Goal: Task Accomplishment & Management: Complete application form

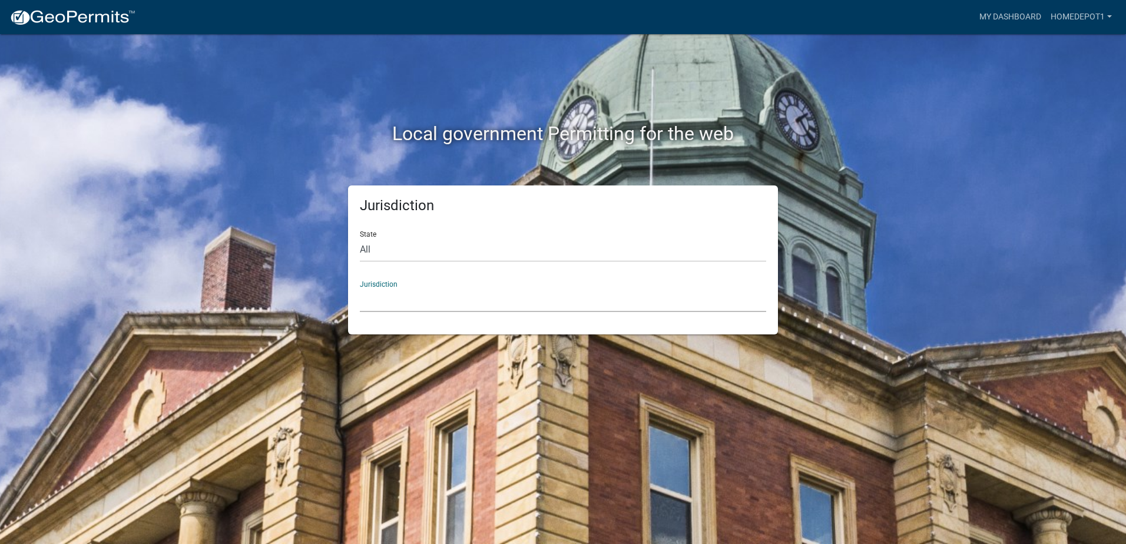
click at [494, 290] on select "[GEOGRAPHIC_DATA], [US_STATE] [GEOGRAPHIC_DATA], [US_STATE][PERSON_NAME][GEOGRA…" at bounding box center [563, 300] width 406 height 24
click at [268, 154] on div "Local government Permitting for the web" at bounding box center [563, 109] width 672 height 151
click at [408, 297] on select "[GEOGRAPHIC_DATA], [US_STATE] [GEOGRAPHIC_DATA], [US_STATE][PERSON_NAME][GEOGRA…" at bounding box center [563, 300] width 406 height 24
click at [318, 203] on div "Jurisdiction State All [US_STATE] [US_STATE] [US_STATE] [US_STATE] [US_STATE] […" at bounding box center [563, 260] width 672 height 149
click at [535, 278] on div "Jurisdiction [GEOGRAPHIC_DATA], [US_STATE] [GEOGRAPHIC_DATA], [US_STATE][PERSON…" at bounding box center [563, 292] width 406 height 41
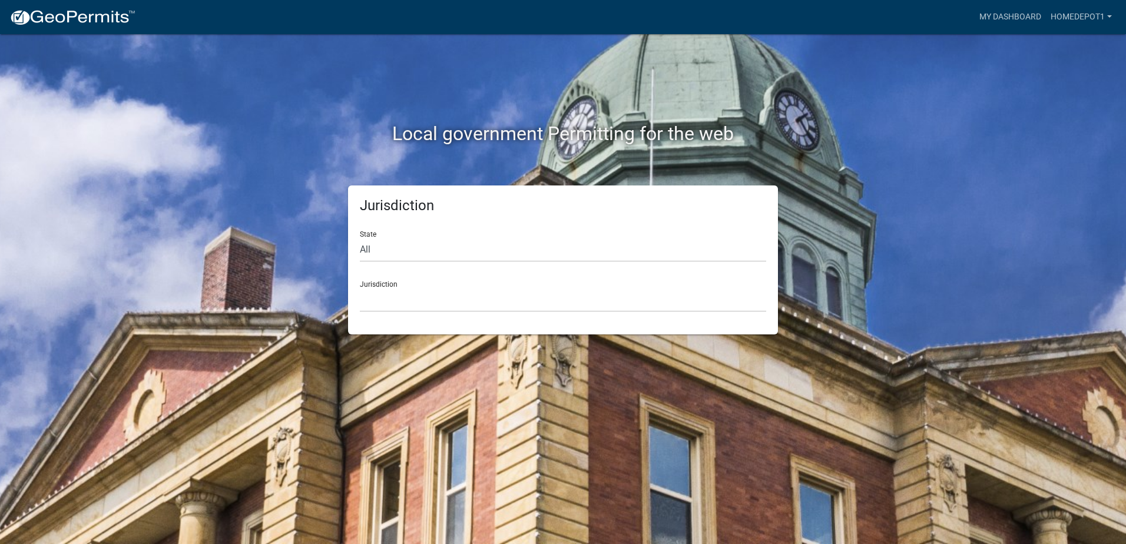
click at [515, 318] on div "Jurisdiction State All [US_STATE] [US_STATE] [US_STATE] [US_STATE] [US_STATE] […" at bounding box center [563, 260] width 430 height 149
click at [514, 300] on select "[GEOGRAPHIC_DATA], [US_STATE] [GEOGRAPHIC_DATA], [US_STATE][PERSON_NAME][GEOGRA…" at bounding box center [563, 300] width 406 height 24
click at [590, 295] on select "[GEOGRAPHIC_DATA], [US_STATE] [GEOGRAPHIC_DATA], [US_STATE][PERSON_NAME][GEOGRA…" at bounding box center [563, 300] width 406 height 24
click at [502, 293] on select "[GEOGRAPHIC_DATA], [US_STATE] [GEOGRAPHIC_DATA], [US_STATE][PERSON_NAME][GEOGRA…" at bounding box center [563, 300] width 406 height 24
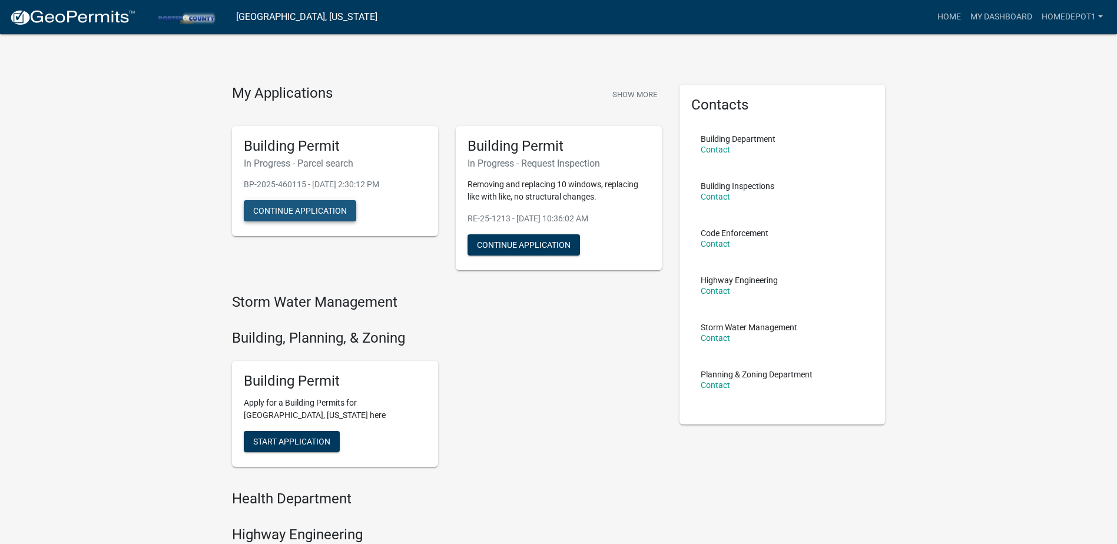
click at [323, 213] on button "Continue Application" at bounding box center [300, 210] width 113 height 21
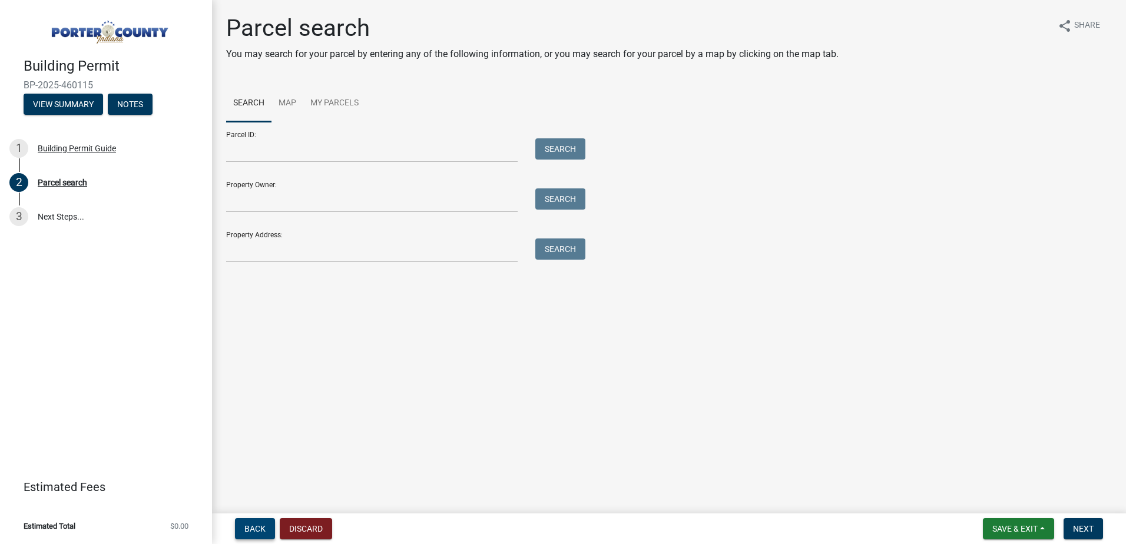
click at [243, 521] on button "Back" at bounding box center [255, 528] width 40 height 21
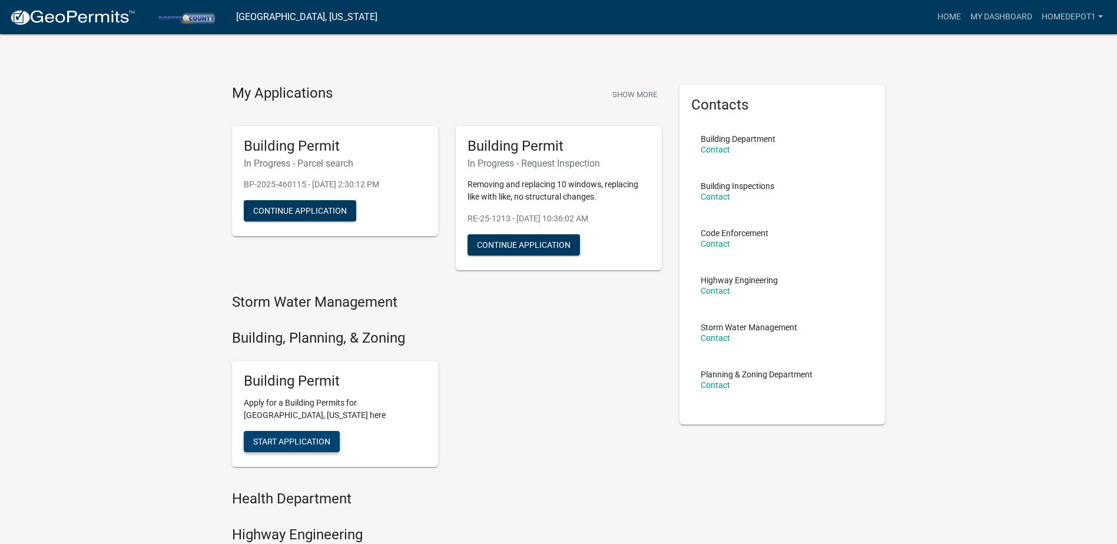
click at [307, 435] on button "Start Application" at bounding box center [292, 441] width 96 height 21
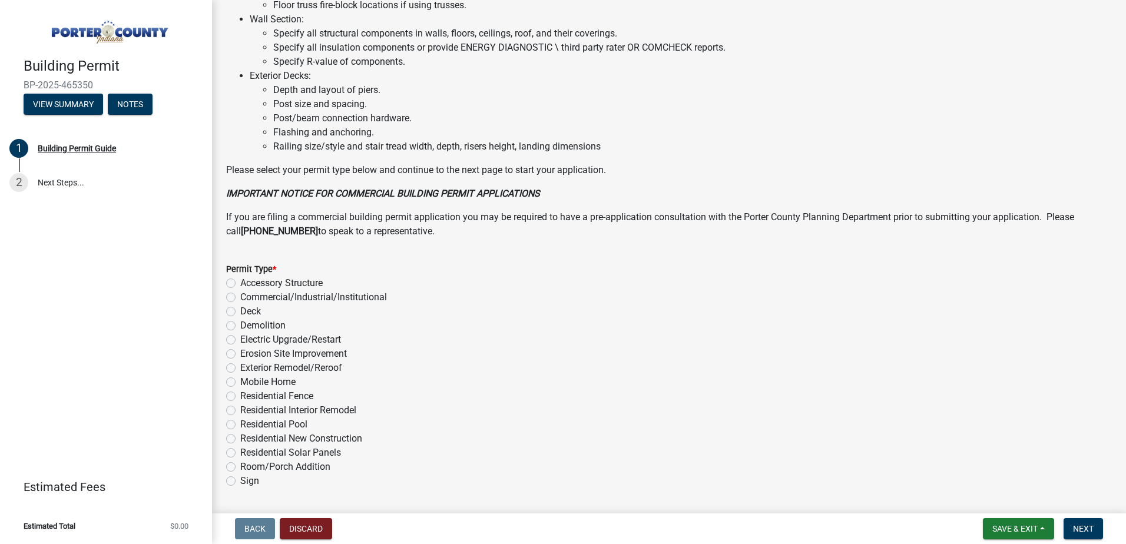
scroll to position [788, 0]
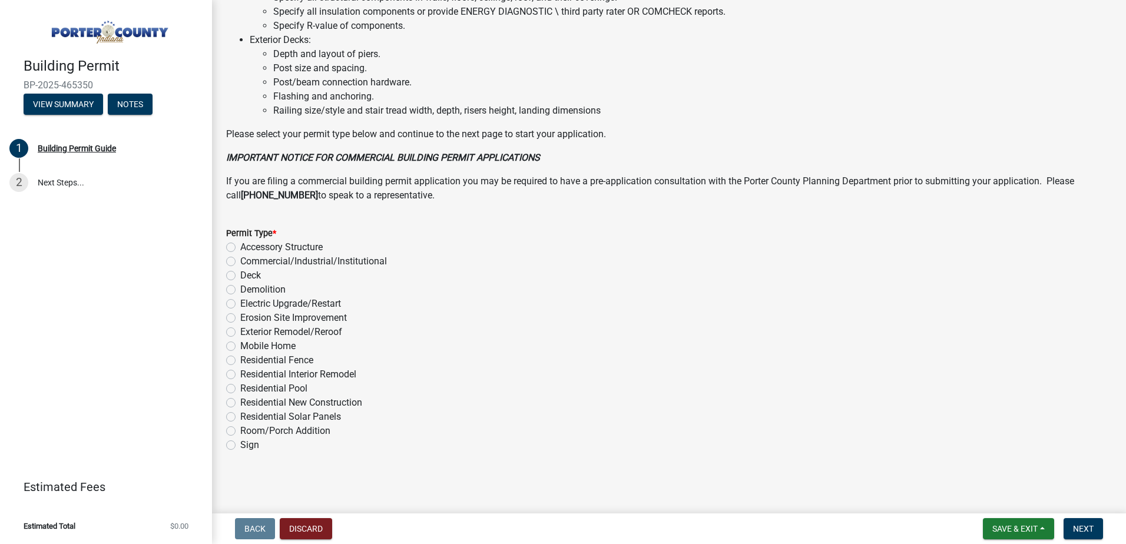
click at [232, 326] on div "Exterior Remodel/Reroof" at bounding box center [669, 332] width 886 height 14
click at [240, 330] on label "Exterior Remodel/Reroof" at bounding box center [291, 332] width 102 height 14
click at [240, 330] on input "Exterior Remodel/Reroof" at bounding box center [244, 329] width 8 height 8
radio input "true"
click at [1080, 526] on span "Next" at bounding box center [1083, 528] width 21 height 9
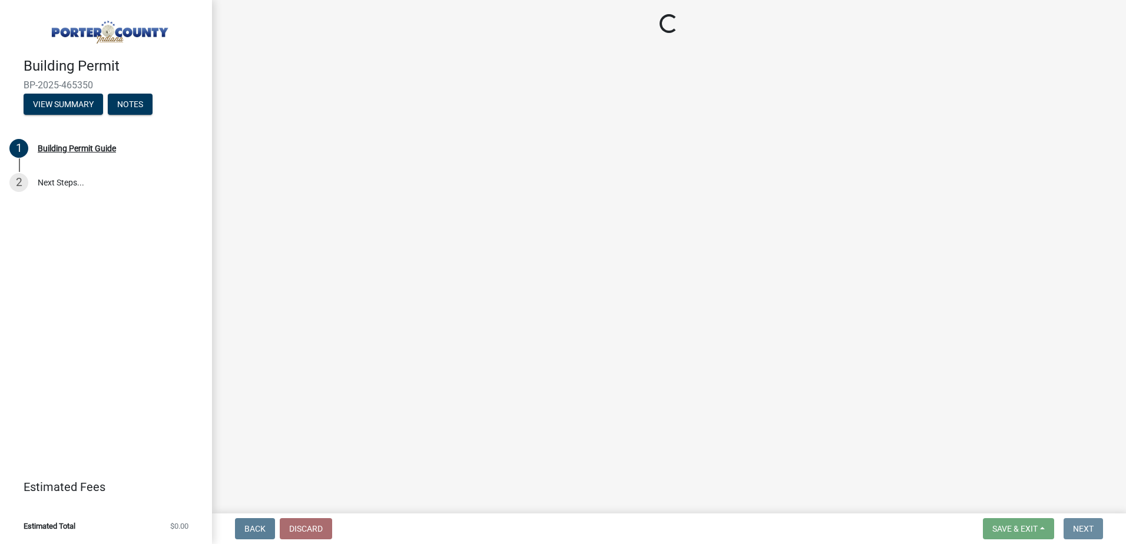
scroll to position [0, 0]
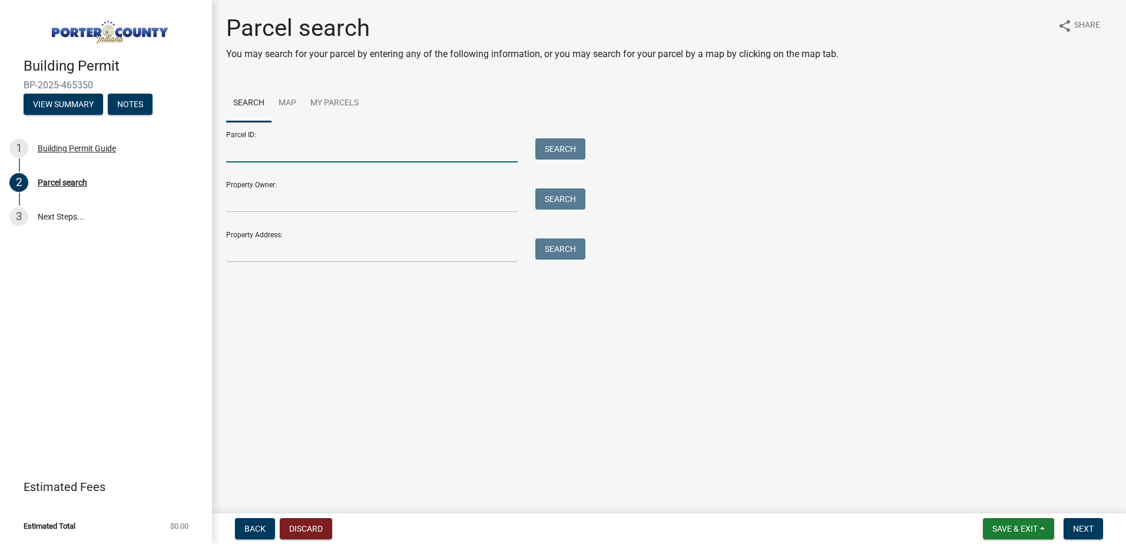
click at [372, 154] on input "Parcel ID:" at bounding box center [372, 150] width 292 height 24
click at [427, 178] on div "Property Owner: Search" at bounding box center [402, 192] width 353 height 41
click at [419, 237] on div "Property Address: Search" at bounding box center [402, 242] width 353 height 41
click at [431, 250] on input "Property Address:" at bounding box center [372, 251] width 292 height 24
paste input "442 [GEOGRAPHIC_DATA]"
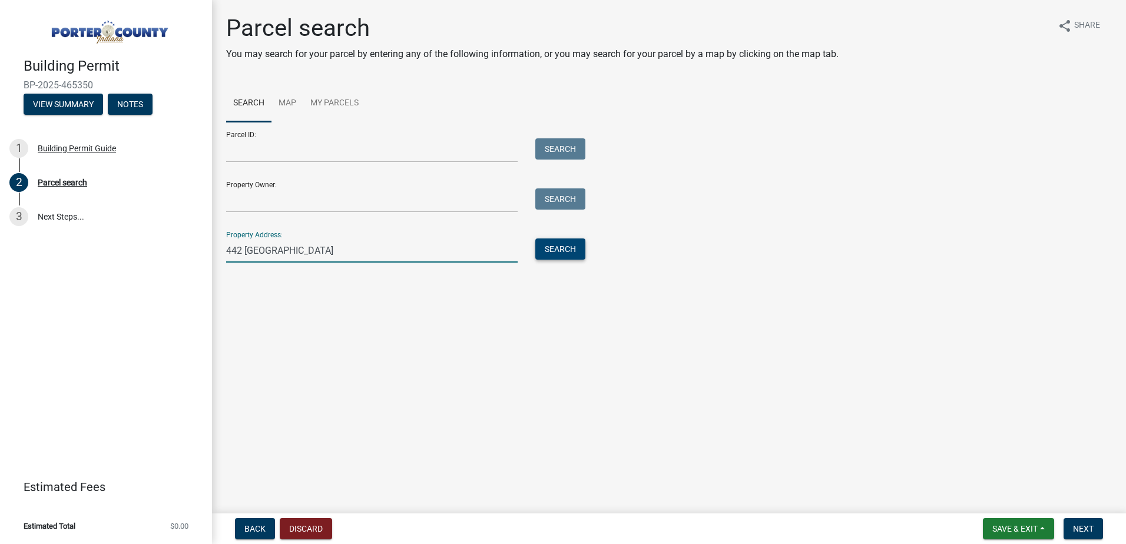
click at [541, 251] on button "Search" at bounding box center [560, 249] width 50 height 21
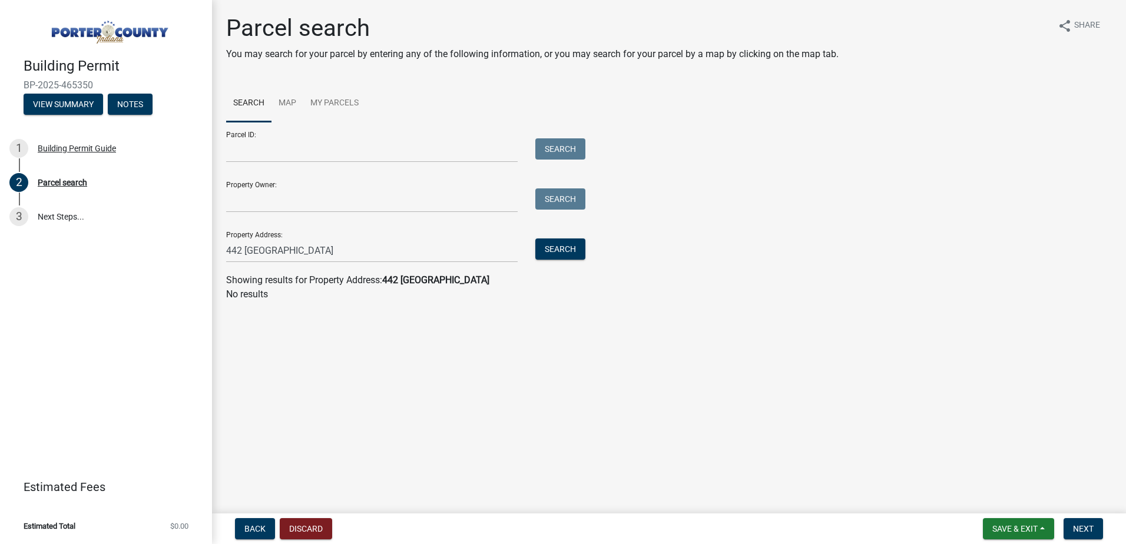
click at [358, 293] on p "No results" at bounding box center [669, 294] width 886 height 14
click at [264, 246] on input "442 [GEOGRAPHIC_DATA]" at bounding box center [372, 251] width 292 height 24
type input "442 E Furness"
click at [555, 249] on button "Search" at bounding box center [560, 249] width 50 height 21
click at [280, 206] on input "Property Owner:" at bounding box center [372, 201] width 292 height 24
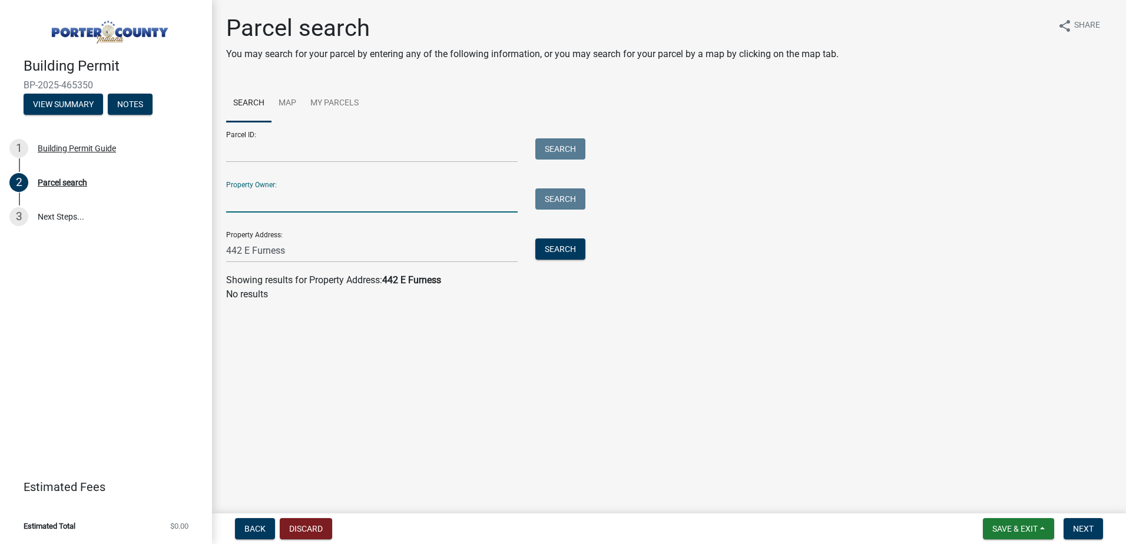
paste input "[PERSON_NAME]"
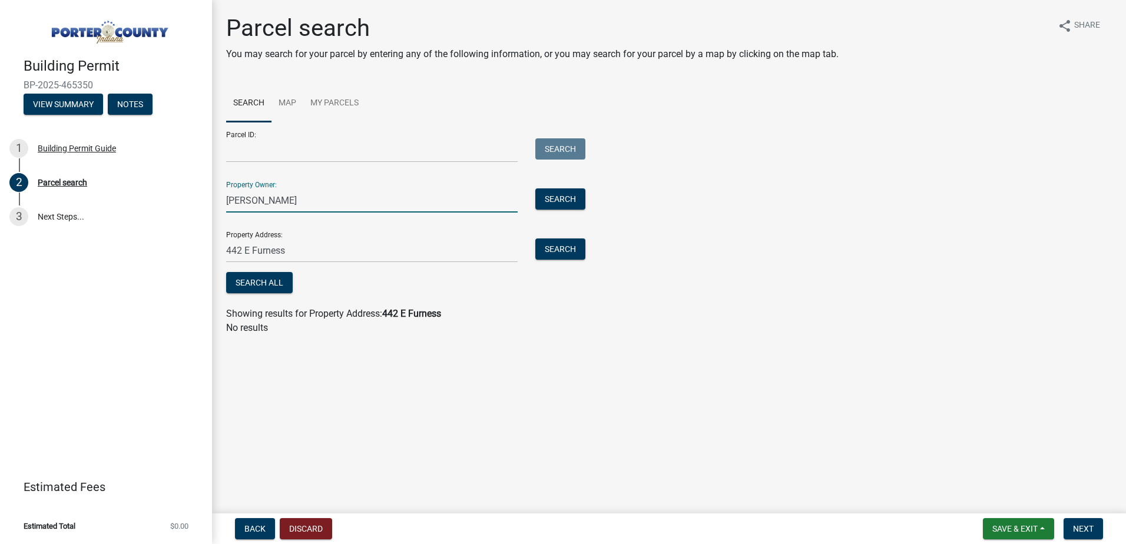
type input "[PERSON_NAME]"
click at [552, 204] on button "Search" at bounding box center [560, 199] width 50 height 21
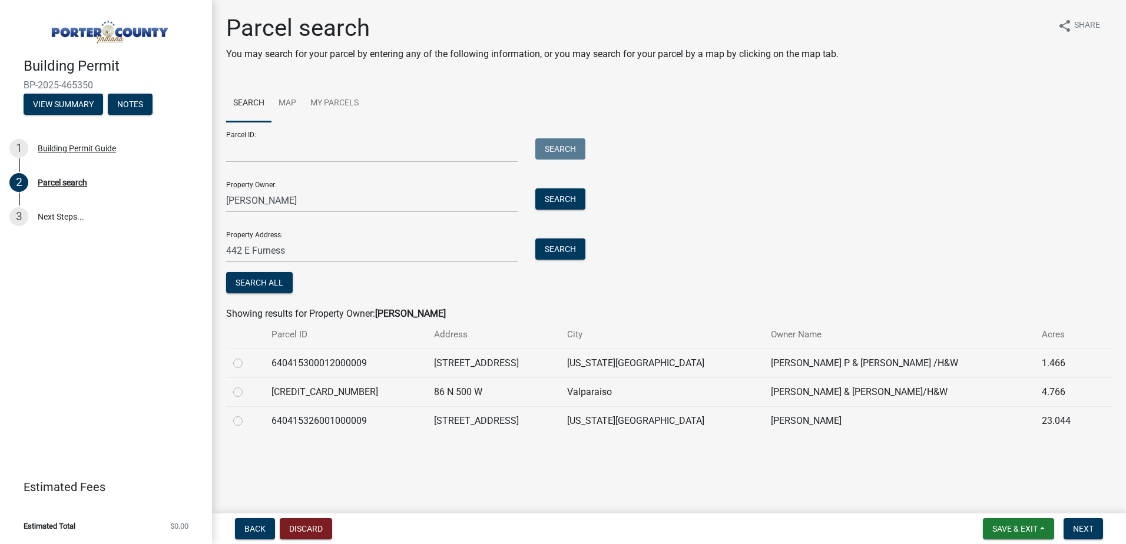
click at [247, 414] on label at bounding box center [247, 414] width 0 height 0
click at [247, 420] on input "radio" at bounding box center [251, 418] width 8 height 8
radio input "true"
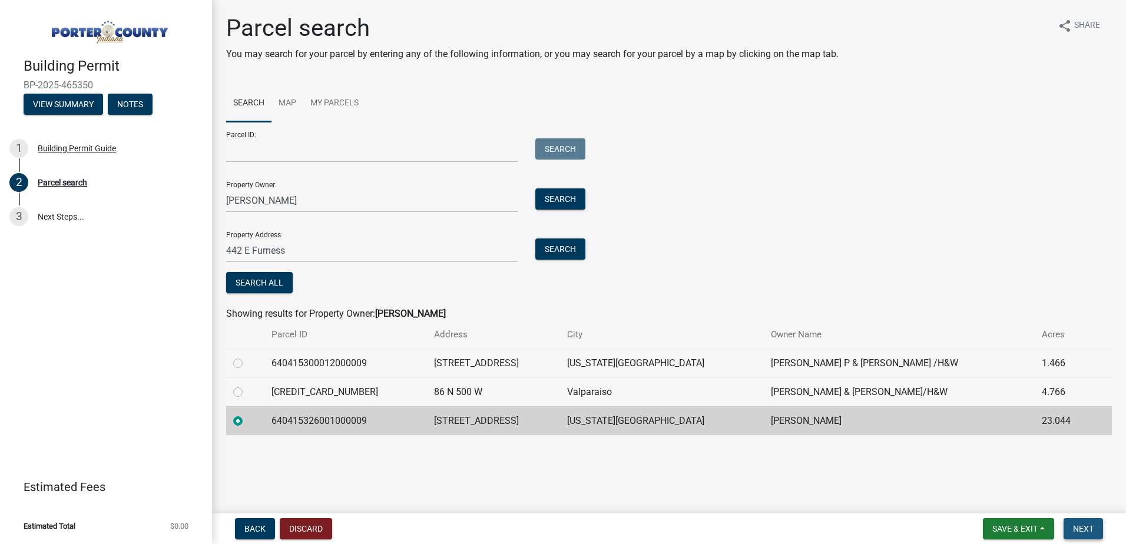
click at [1074, 529] on span "Next" at bounding box center [1083, 528] width 21 height 9
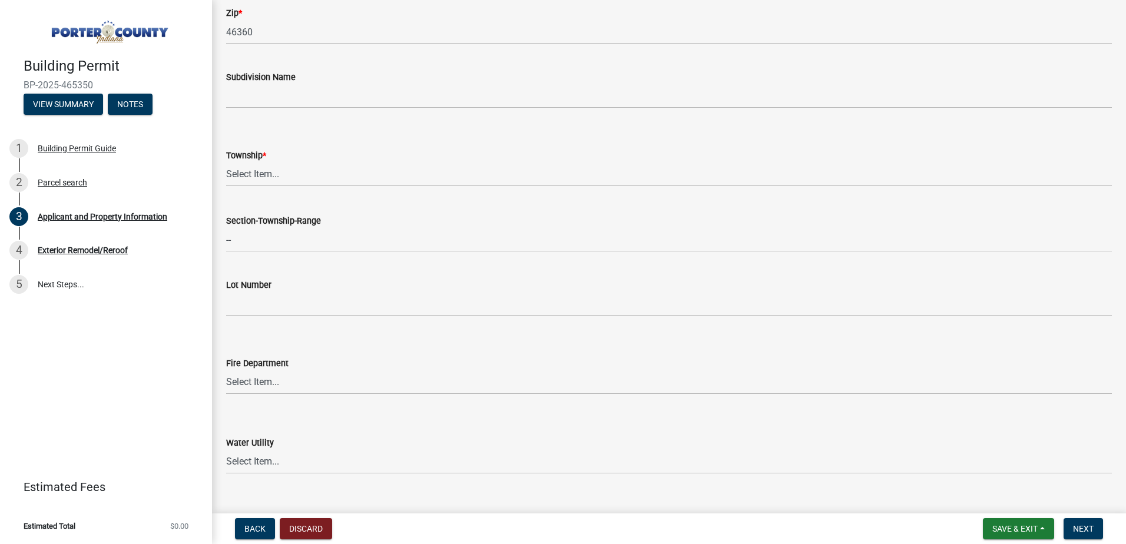
scroll to position [471, 0]
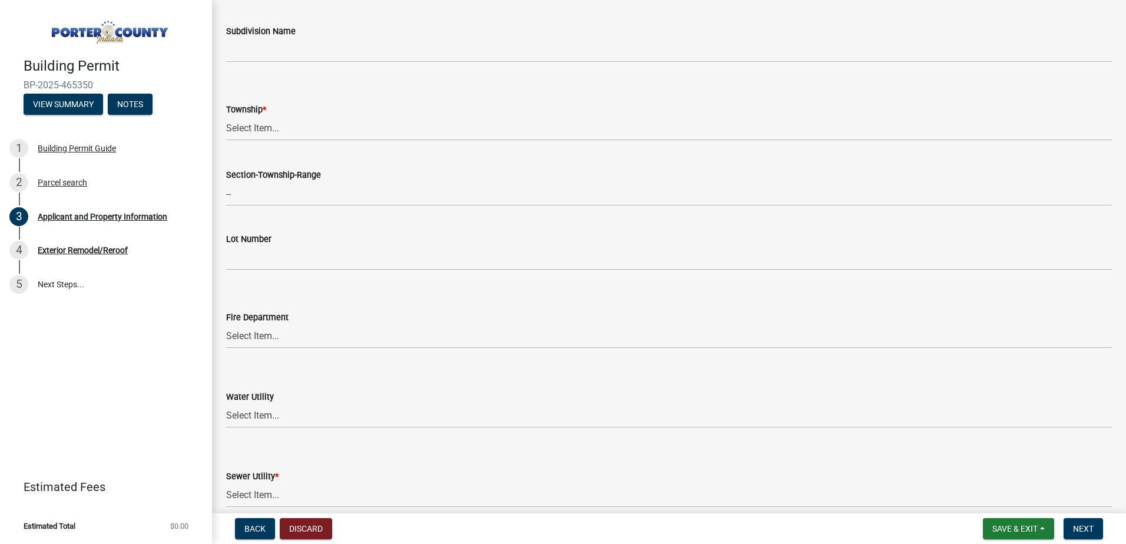
click at [294, 96] on form "Township * Select Item... [PERSON_NAME][GEOGRAPHIC_DATA] [PERSON_NAME][GEOGRAPH…" at bounding box center [669, 114] width 886 height 52
click at [291, 133] on select "Select Item... [PERSON_NAME][GEOGRAPHIC_DATA] [PERSON_NAME][GEOGRAPHIC_DATA] [G…" at bounding box center [669, 129] width 886 height 24
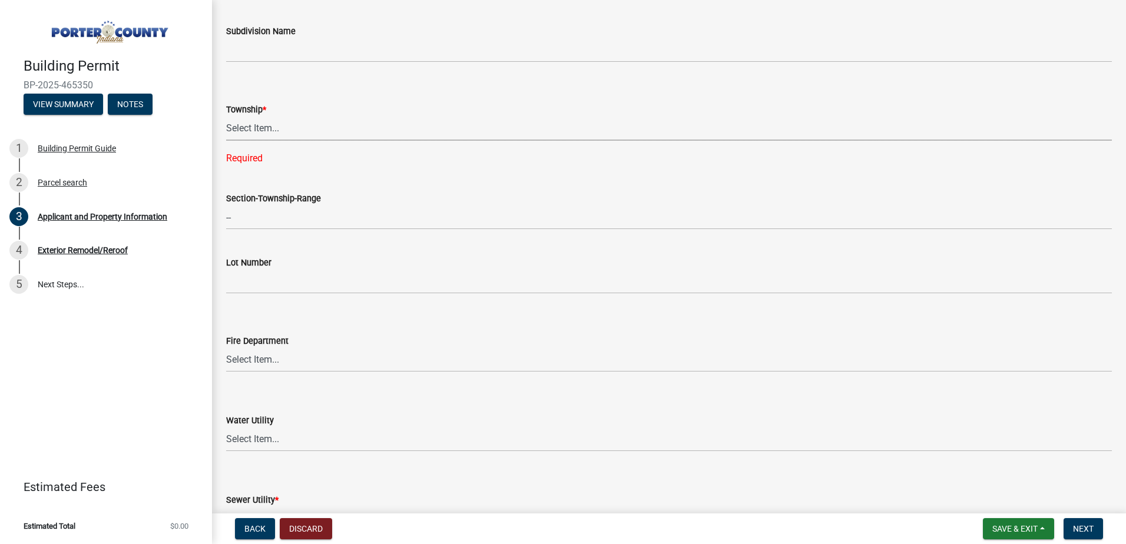
click at [312, 131] on select "Select Item... [PERSON_NAME][GEOGRAPHIC_DATA] [PERSON_NAME][GEOGRAPHIC_DATA] [G…" at bounding box center [669, 129] width 886 height 24
click at [226, 117] on select "Select Item... [PERSON_NAME][GEOGRAPHIC_DATA] [PERSON_NAME][GEOGRAPHIC_DATA] [G…" at bounding box center [669, 129] width 886 height 24
select select "8c5c5d2f-5024-43e1-983d-8a6c0483800f"
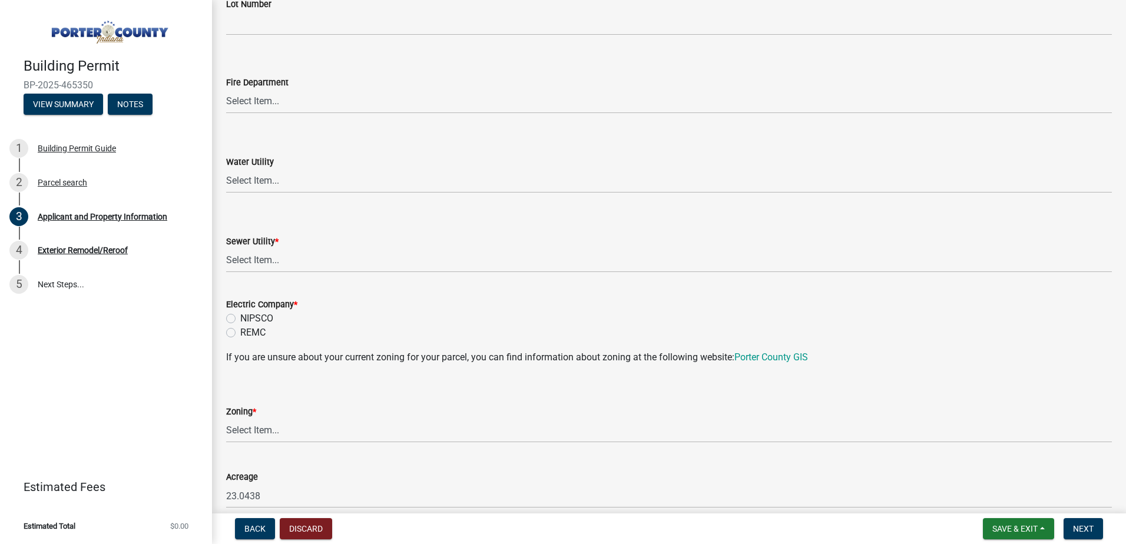
scroll to position [707, 0]
click at [285, 248] on select "Select Item... Aqua [US_STATE] Inc Damon Run Falling Waters Lake Eliza - LEACD …" at bounding box center [669, 260] width 886 height 24
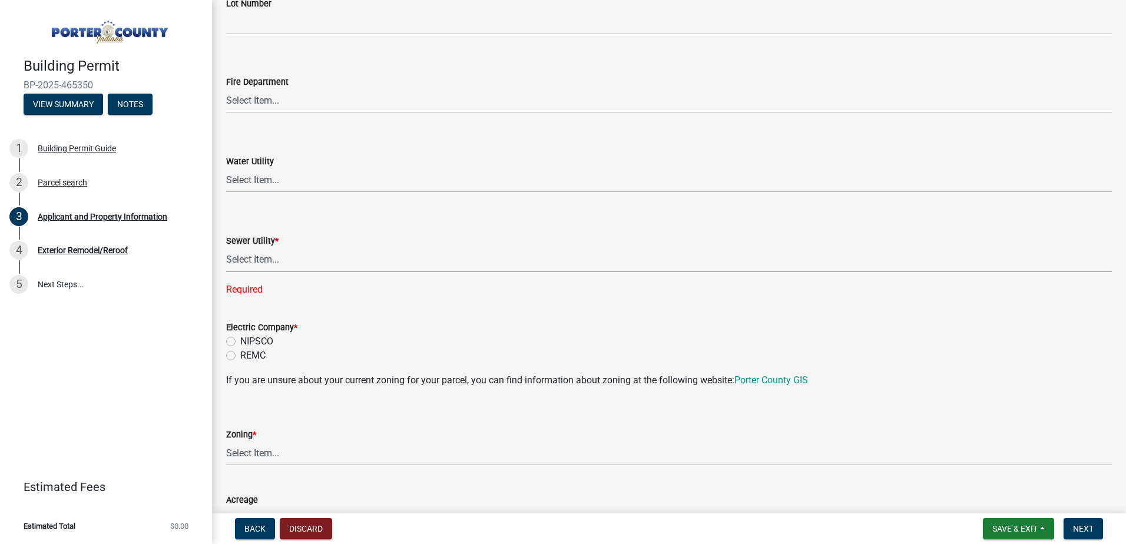
click at [313, 252] on select "Select Item... Aqua [US_STATE] Inc Damon Run Falling Waters Lake Eliza - LEACD …" at bounding box center [669, 260] width 886 height 24
click at [240, 340] on label "NIPSCO" at bounding box center [256, 342] width 33 height 14
click at [240, 340] on input "NIPSCO" at bounding box center [244, 339] width 8 height 8
radio input "true"
click at [261, 464] on select "Select Item... A1 A2 CH CM CN I1 I2 I3 IN MP OT P1 P2 PUD R1 R2 R3 R4 RL RR" at bounding box center [669, 454] width 886 height 24
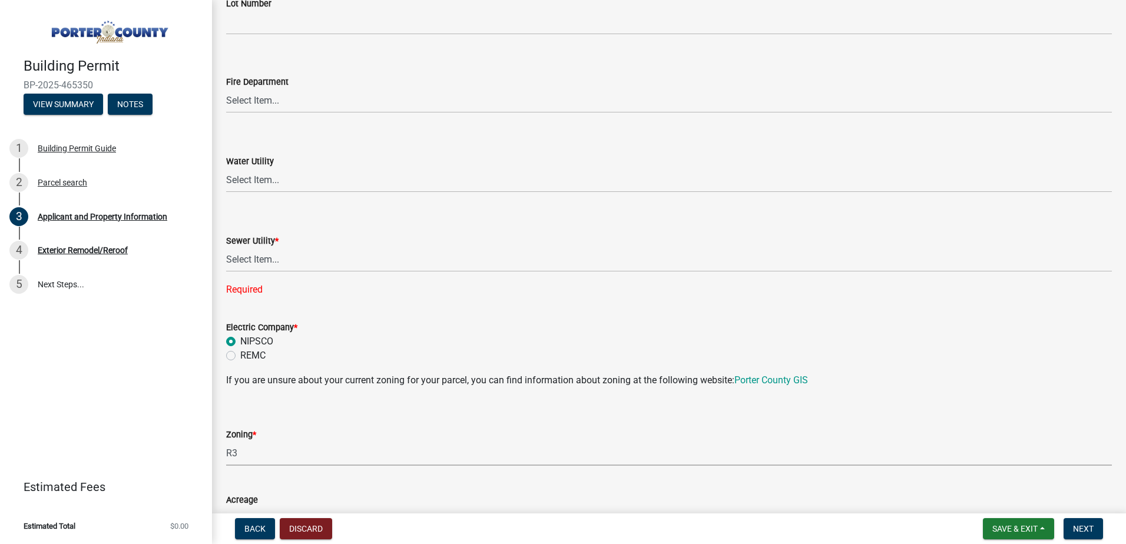
click at [226, 442] on select "Select Item... A1 A2 CH CM CN I1 I2 I3 IN MP OT P1 P2 PUD R1 R2 R3 R4 RL RR" at bounding box center [669, 454] width 886 height 24
select select "68443564-48e1-43c6-a0d4-c0cb5fd0b89f"
click at [255, 263] on select "Select Item... Aqua [US_STATE] Inc Damon Run Falling Waters Lake Eliza - LEACD …" at bounding box center [669, 260] width 886 height 24
click at [226, 248] on select "Select Item... Aqua [US_STATE] Inc Damon Run Falling Waters Lake Eliza - LEACD …" at bounding box center [669, 260] width 886 height 24
select select "ad46db9b-b68a-4590-8d08-f4fb10f3ead6"
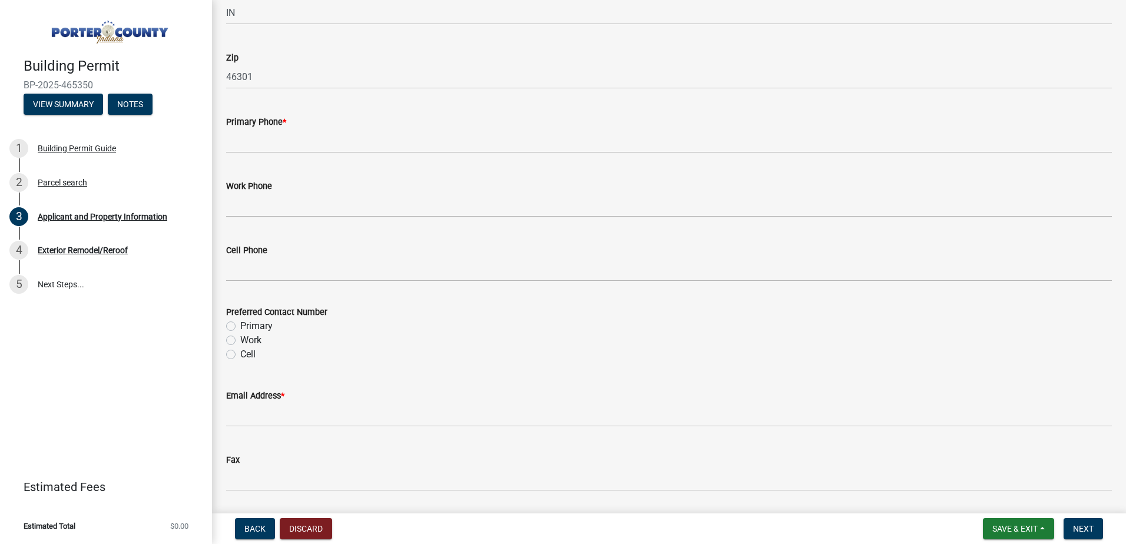
scroll to position [1473, 0]
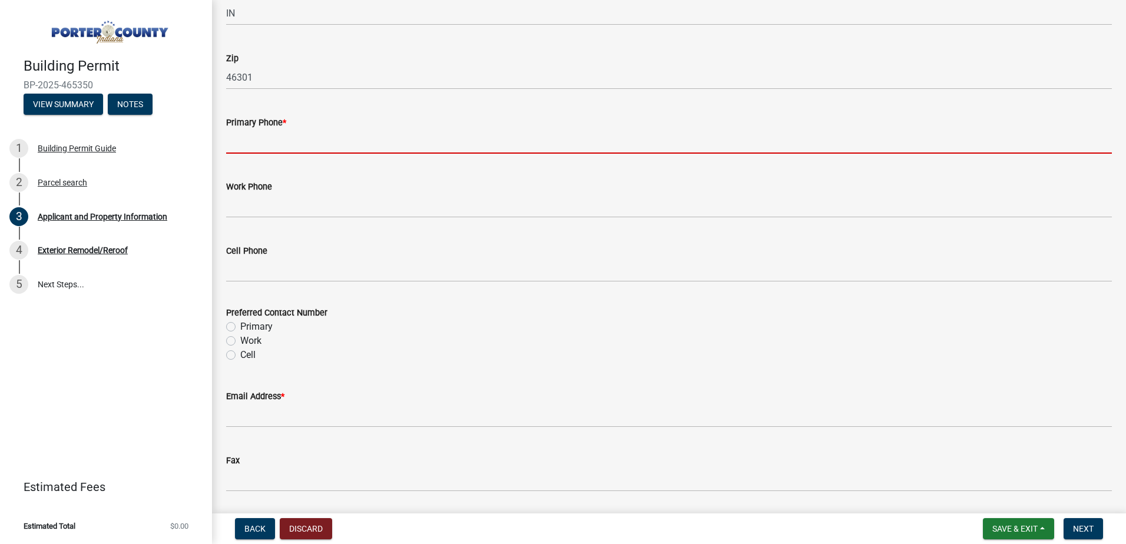
click at [287, 142] on input "Primary Phone *" at bounding box center [669, 142] width 886 height 24
paste input "[PHONE_NUMBER]"
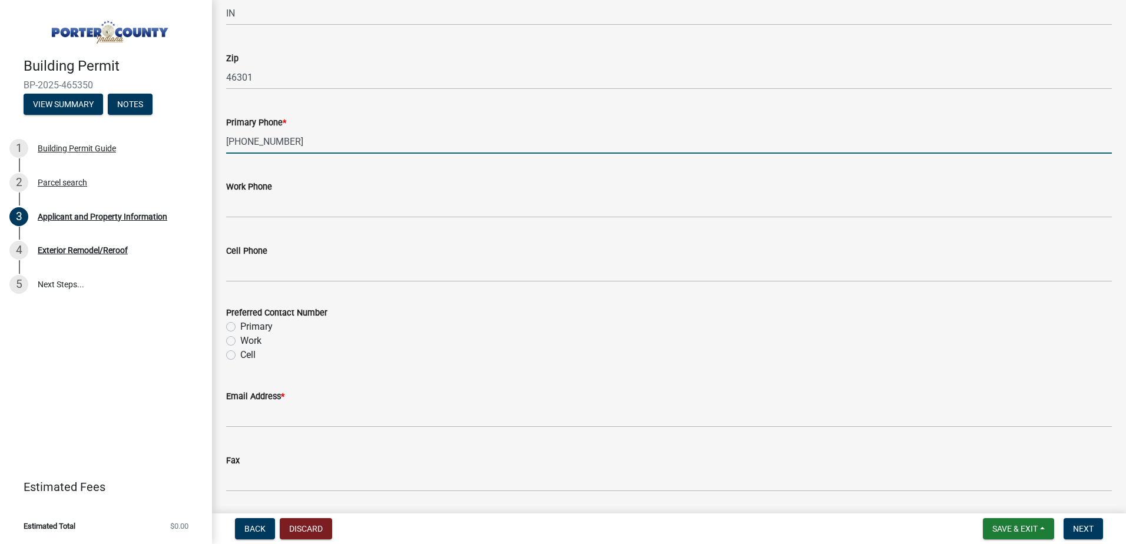
type input "[PHONE_NUMBER]"
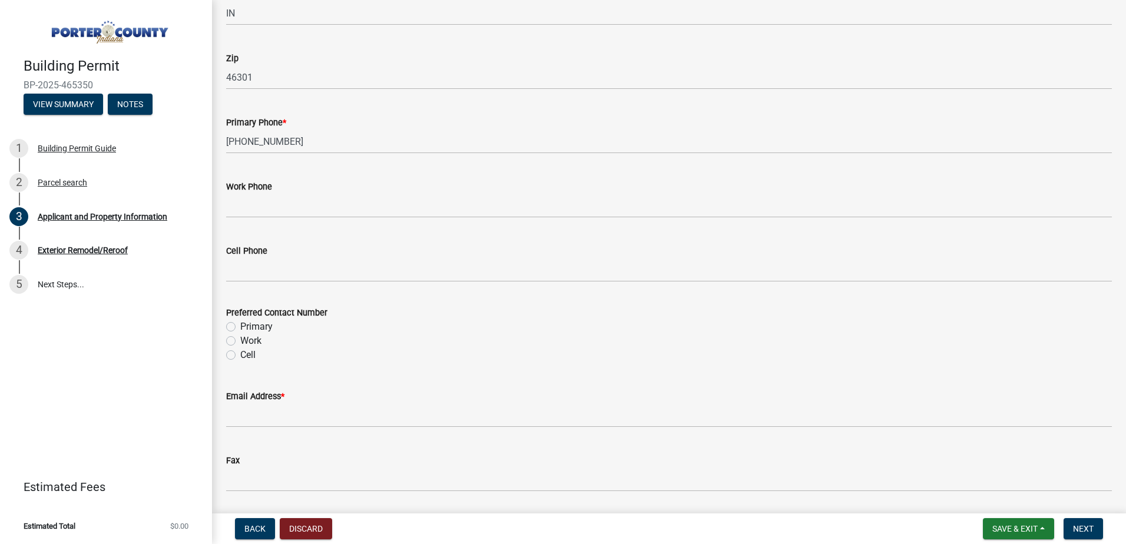
click at [240, 323] on label "Primary" at bounding box center [256, 327] width 32 height 14
click at [240, 323] on input "Primary" at bounding box center [244, 324] width 8 height 8
radio input "true"
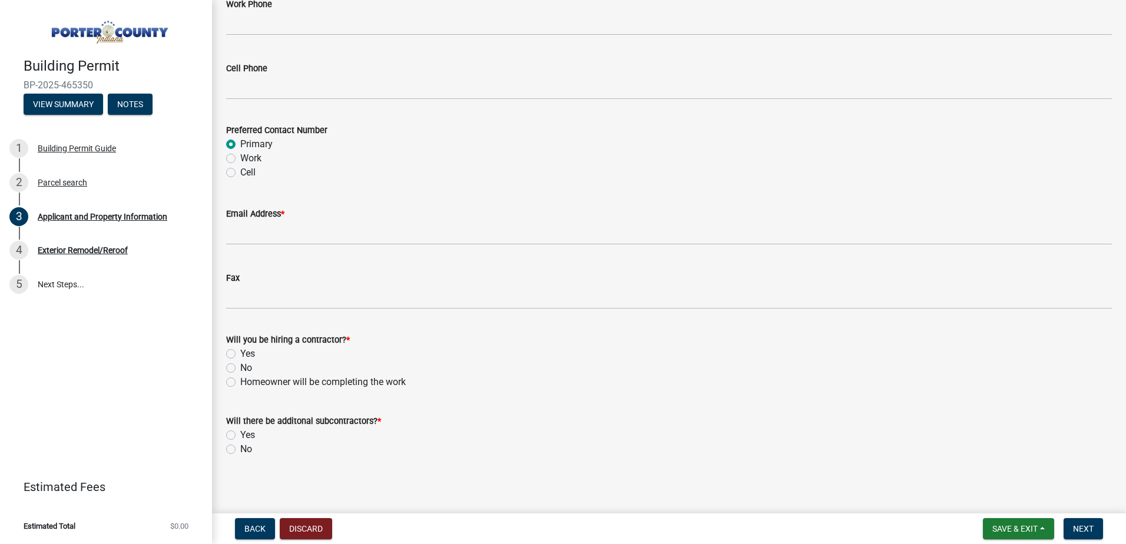
scroll to position [1659, 0]
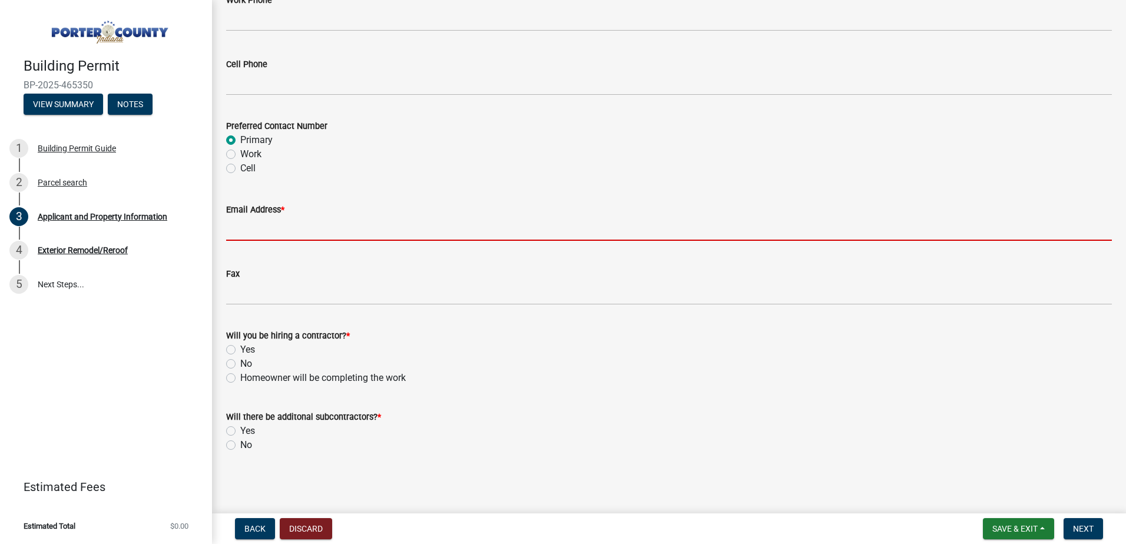
click at [333, 227] on input "Email Address *" at bounding box center [669, 229] width 886 height 24
paste input "[EMAIL_ADDRESS][DOMAIN_NAME]"
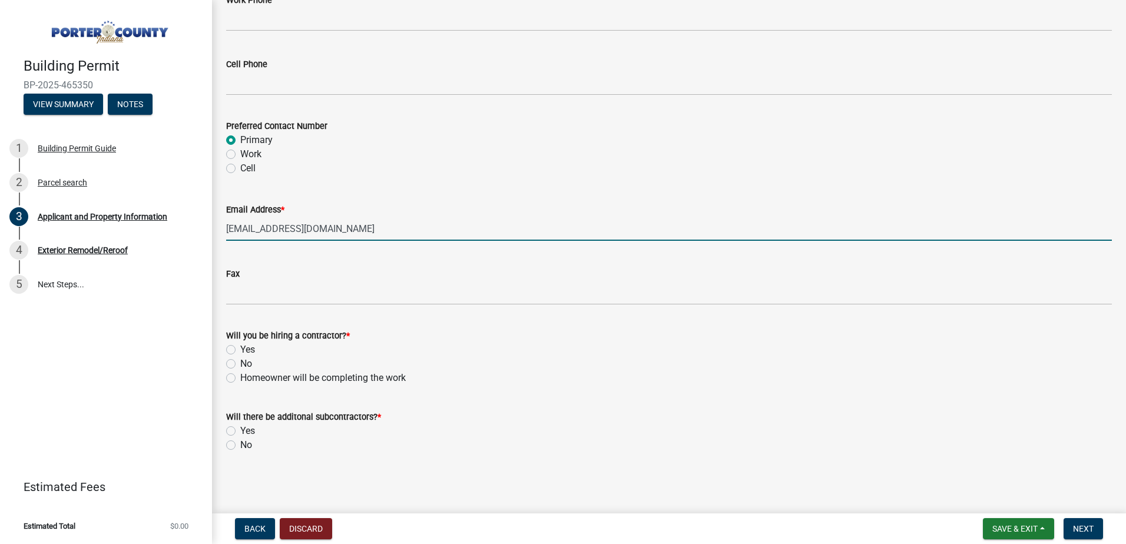
type input "[EMAIL_ADDRESS][DOMAIN_NAME]"
click at [232, 344] on div "Yes" at bounding box center [669, 350] width 886 height 14
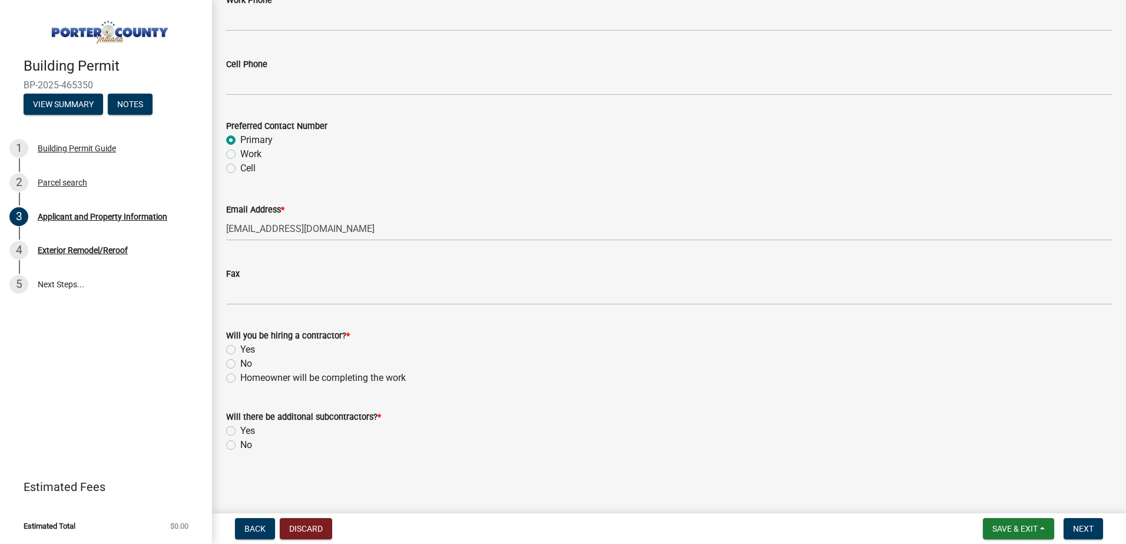
click at [240, 350] on label "Yes" at bounding box center [247, 350] width 15 height 14
click at [240, 350] on input "Yes" at bounding box center [244, 347] width 8 height 8
radio input "true"
click at [240, 448] on label "No" at bounding box center [246, 445] width 12 height 14
click at [240, 446] on input "No" at bounding box center [244, 442] width 8 height 8
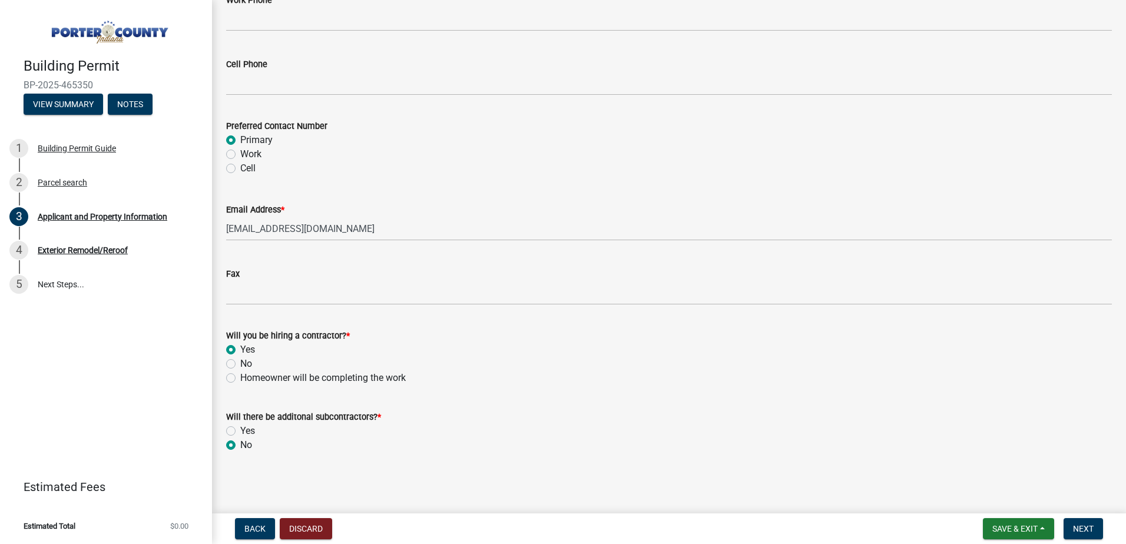
radio input "true"
click at [240, 426] on label "Yes" at bounding box center [247, 431] width 15 height 14
click at [240, 426] on input "Yes" at bounding box center [244, 428] width 8 height 8
radio input "true"
click at [1075, 530] on span "Next" at bounding box center [1083, 528] width 21 height 9
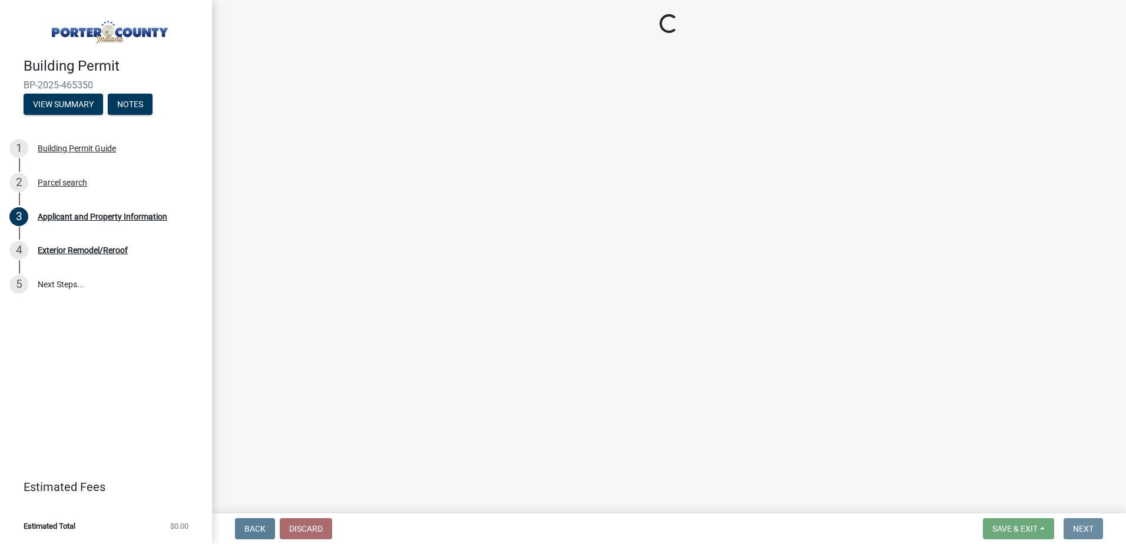
scroll to position [0, 0]
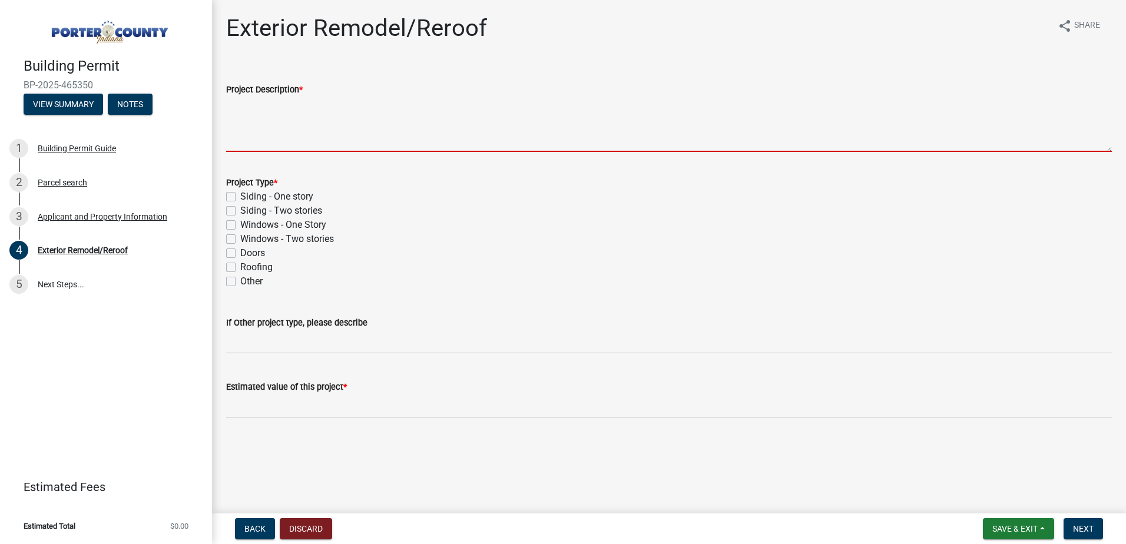
click at [267, 105] on textarea "Project Description *" at bounding box center [669, 124] width 886 height 55
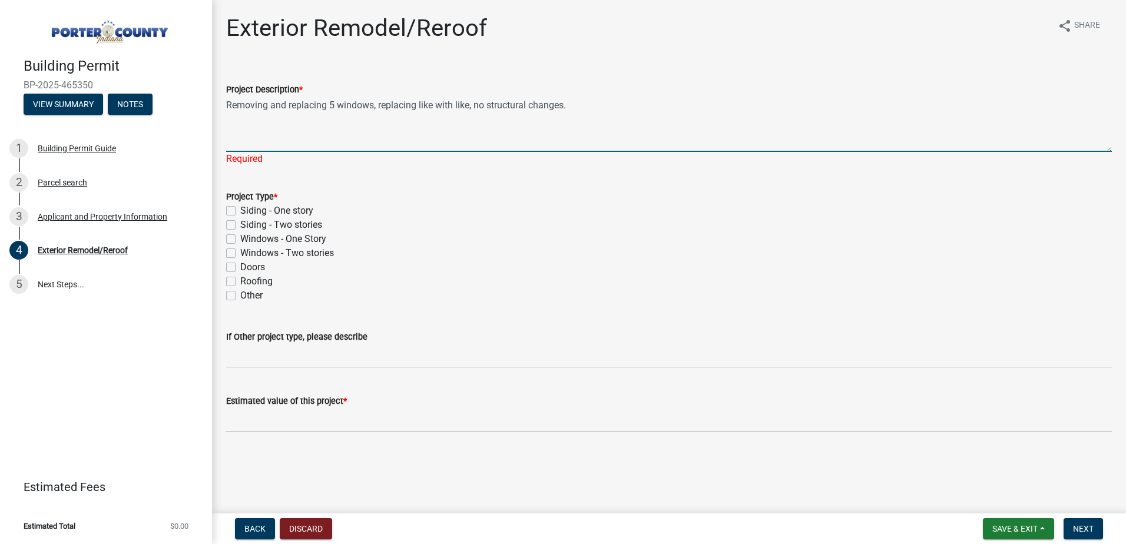
type textarea "Removing and replacing 5 windows, replacing like with like, no structural chang…"
click at [233, 240] on div "Project Type * Siding - One story Siding - Two stories Windows - One Story Wind…" at bounding box center [669, 246] width 886 height 113
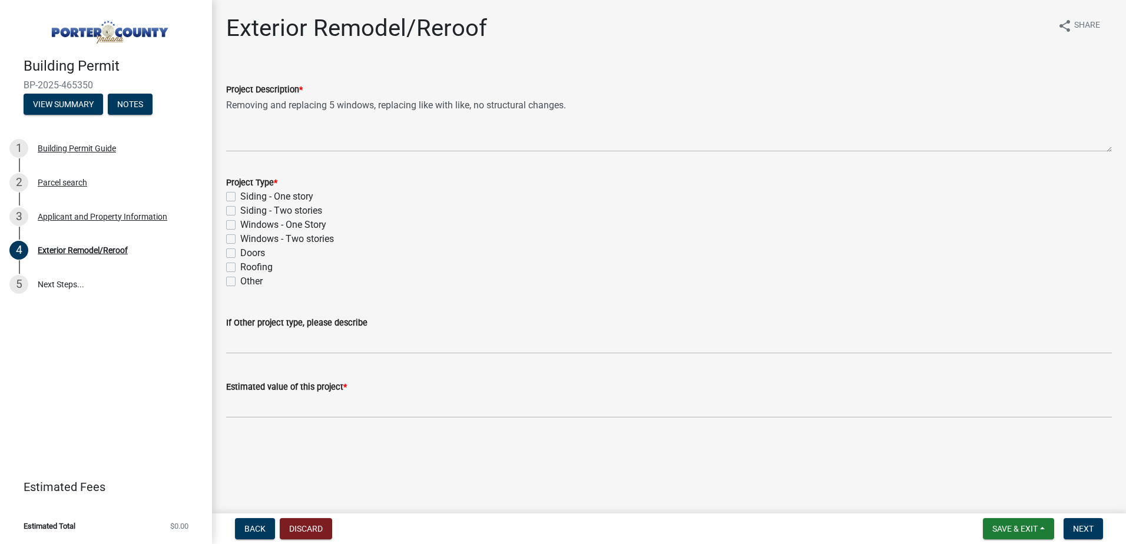
click at [240, 237] on label "Windows - Two stories" at bounding box center [287, 239] width 94 height 14
click at [240, 237] on input "Windows - Two stories" at bounding box center [244, 236] width 8 height 8
checkbox input "true"
checkbox input "false"
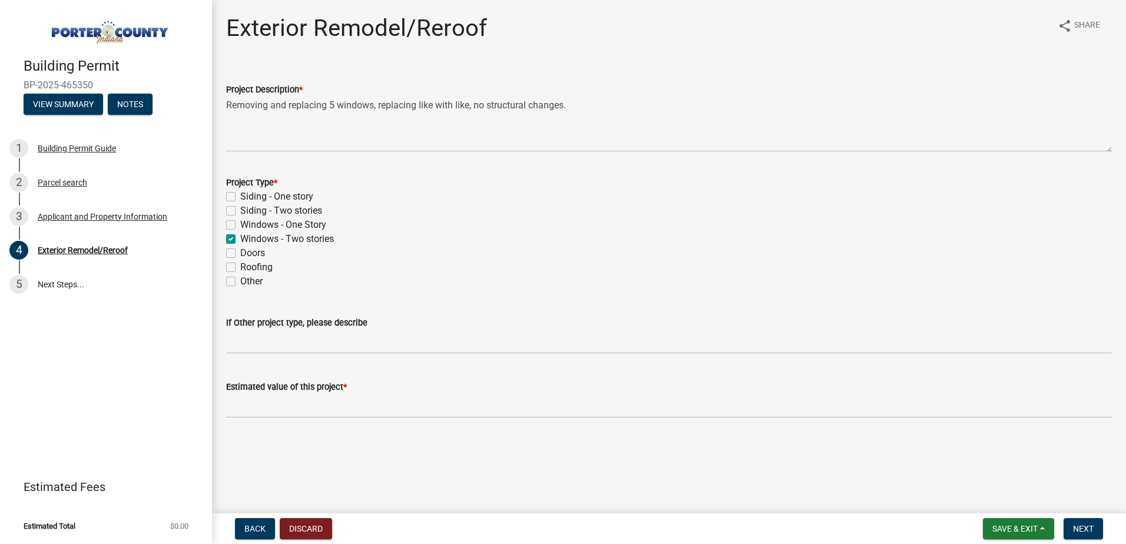
checkbox input "false"
checkbox input "true"
checkbox input "false"
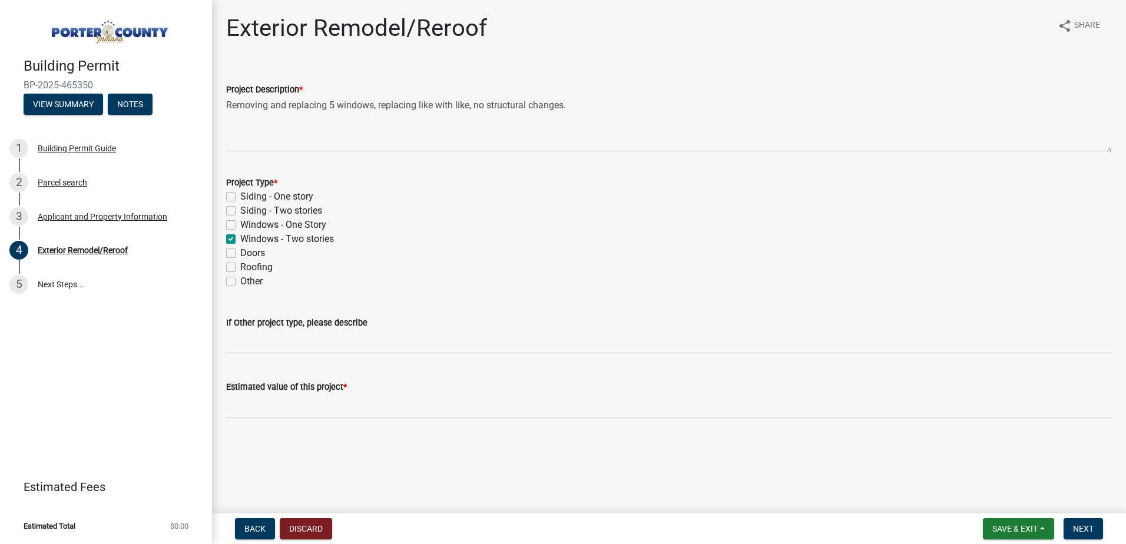
click at [323, 419] on wm-data-entity-input "Estimated value of this project *" at bounding box center [669, 395] width 886 height 65
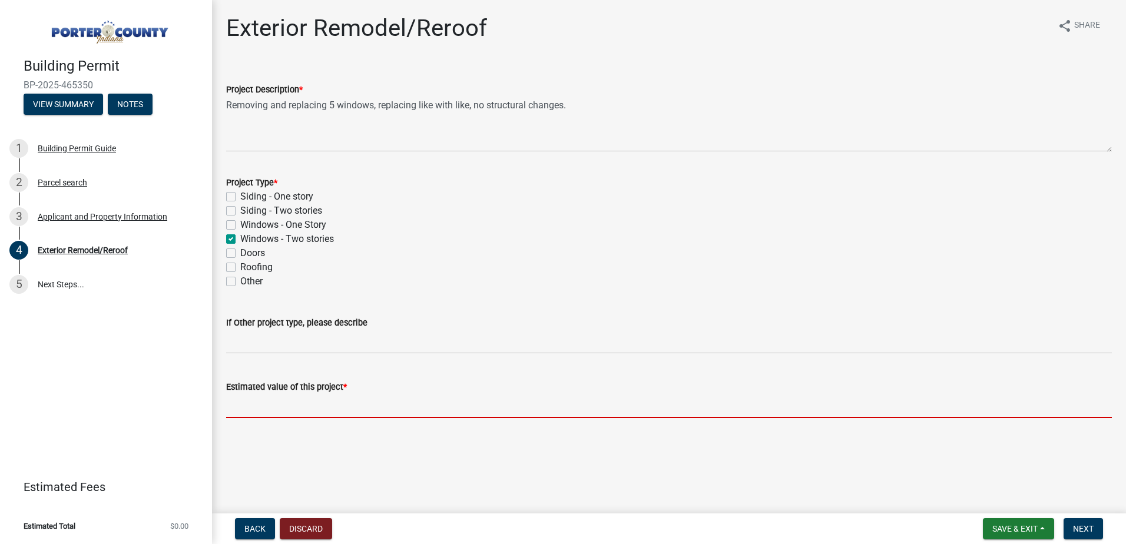
click at [454, 401] on input "text" at bounding box center [669, 406] width 886 height 24
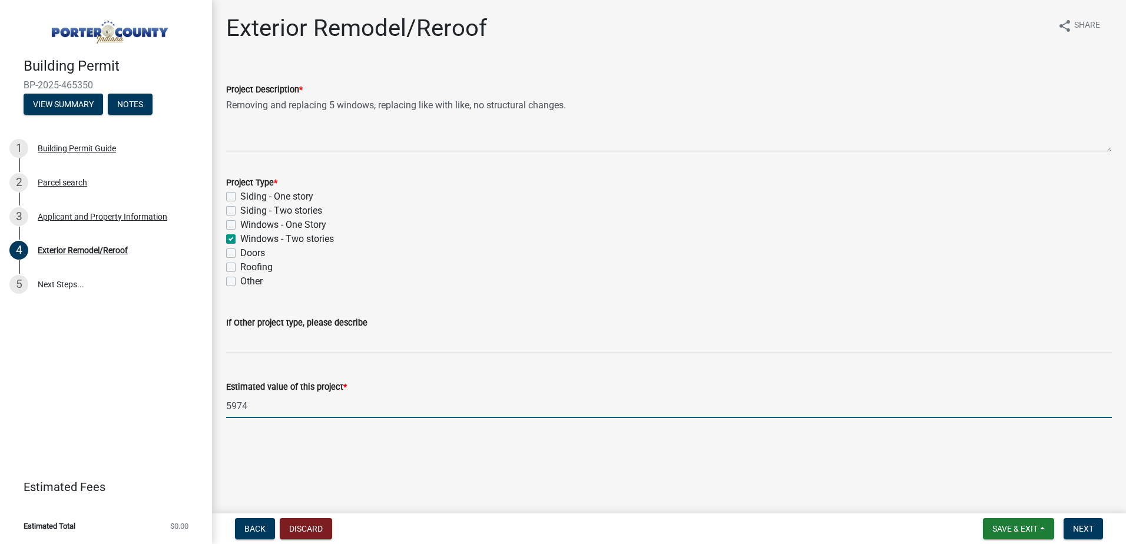
type input "5974"
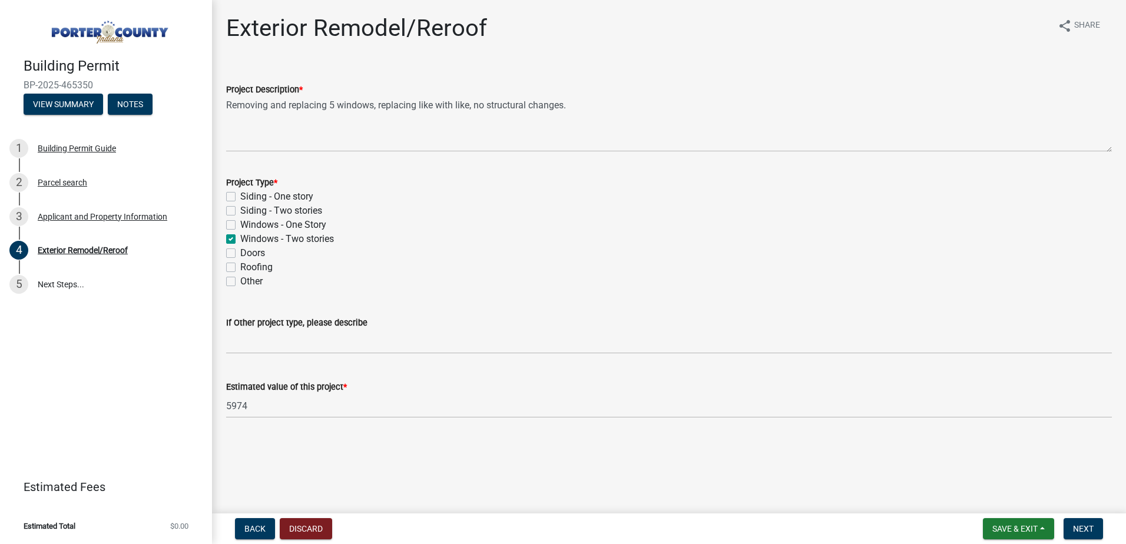
click at [1117, 535] on nav "Back Discard Save & Exit Save Save & Exit Next" at bounding box center [669, 529] width 914 height 31
click at [1089, 521] on button "Next" at bounding box center [1083, 528] width 39 height 21
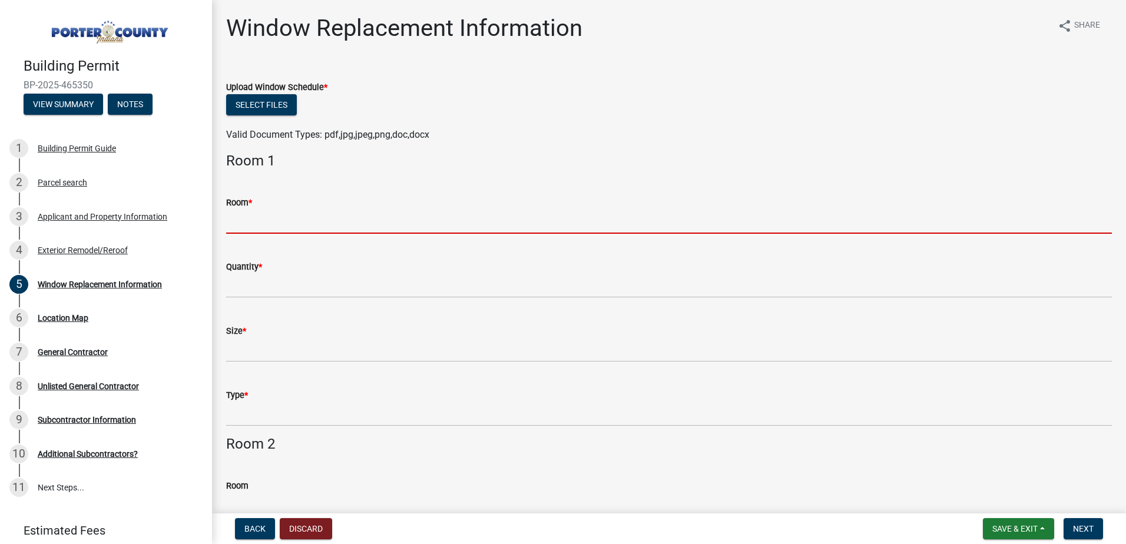
click at [375, 211] on input "Room *" at bounding box center [669, 222] width 886 height 24
type input "Bedroom"
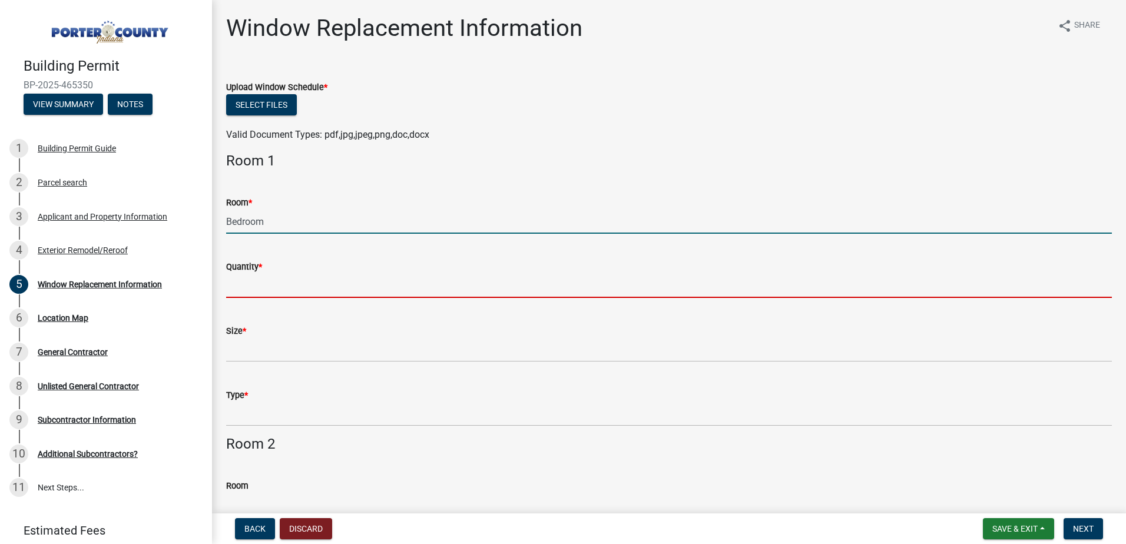
type input "4"
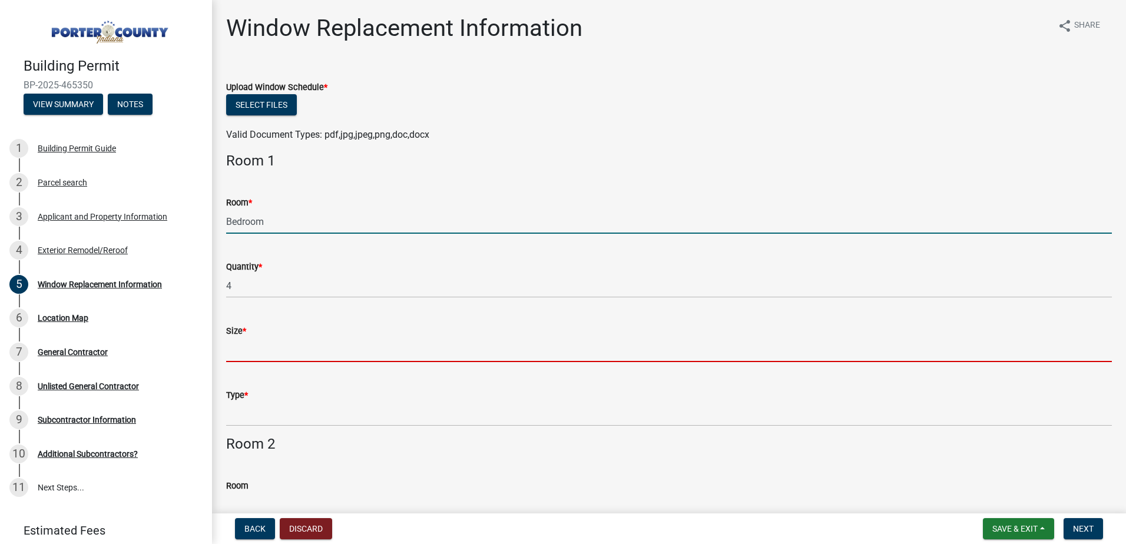
type input "33x55"
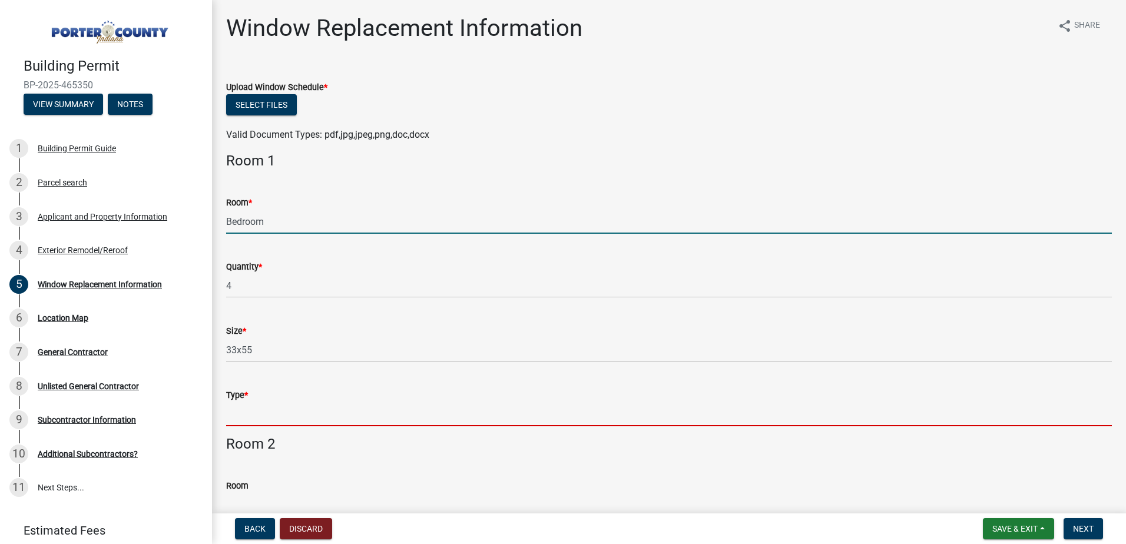
type input "Double hung"
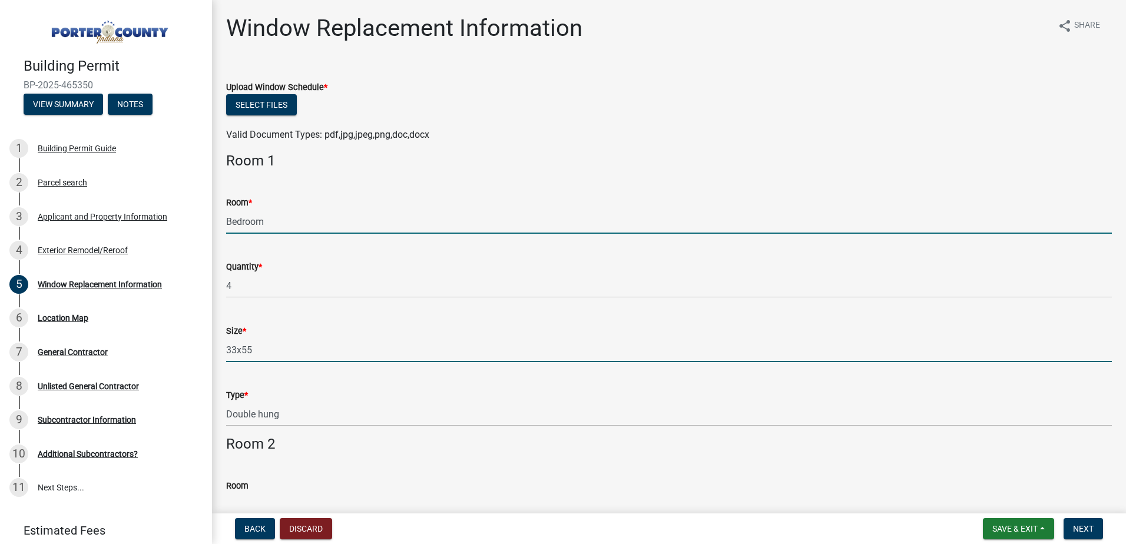
drag, startPoint x: 267, startPoint y: 345, endPoint x: 111, endPoint y: 348, distance: 156.1
click at [111, 348] on div "Building Permit BP-2025-465350 View Summary Notes 1 Building Permit Guide 2 Par…" at bounding box center [563, 272] width 1126 height 544
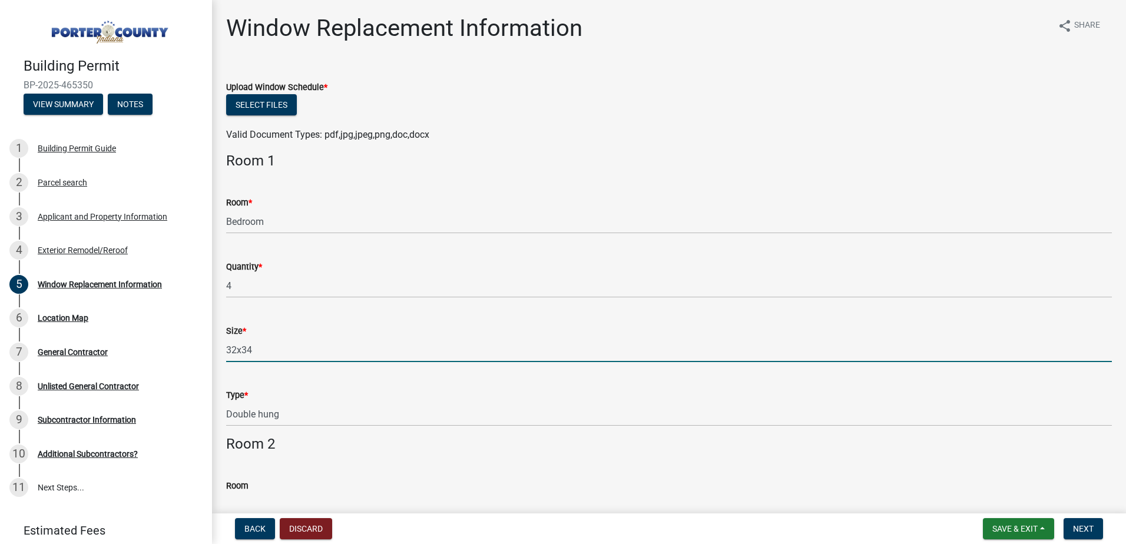
type input "32x34"
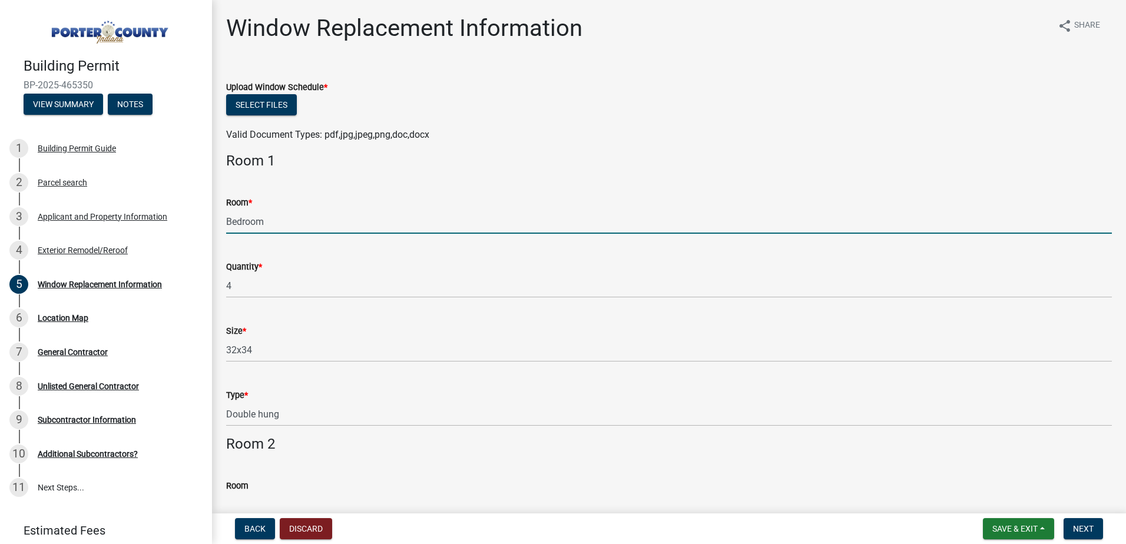
drag, startPoint x: 305, startPoint y: 213, endPoint x: 0, endPoint y: 206, distance: 304.6
click at [11, 209] on div "Building Permit BP-2025-465350 View Summary Notes 1 Building Permit Guide 2 Par…" at bounding box center [563, 272] width 1126 height 544
type input "Kitchen"
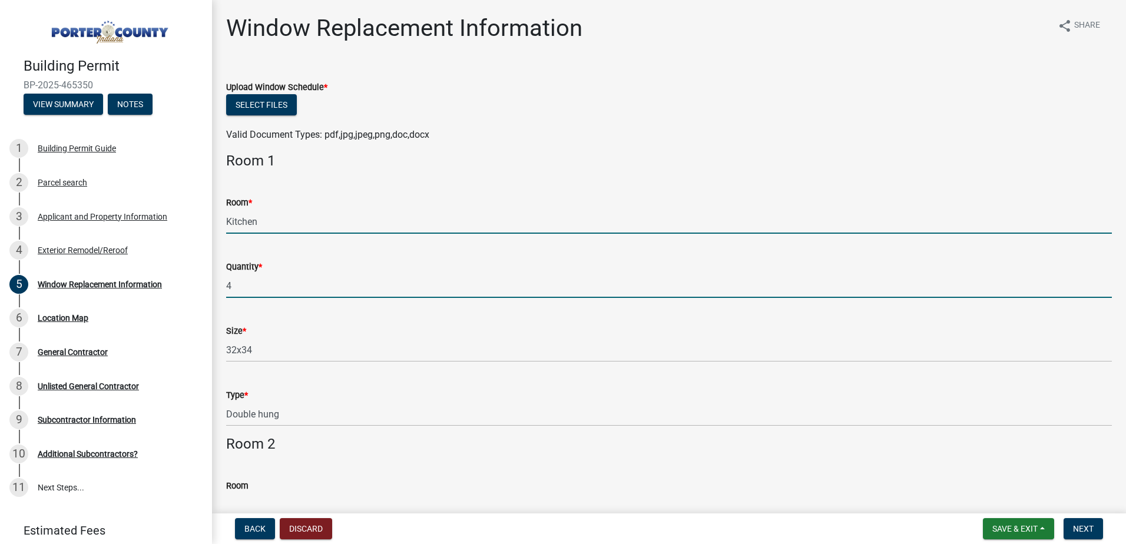
drag, startPoint x: 269, startPoint y: 286, endPoint x: 0, endPoint y: 300, distance: 269.6
click at [19, 299] on div "Building Permit BP-2025-465350 View Summary Notes 1 Building Permit Guide 2 Par…" at bounding box center [563, 272] width 1126 height 544
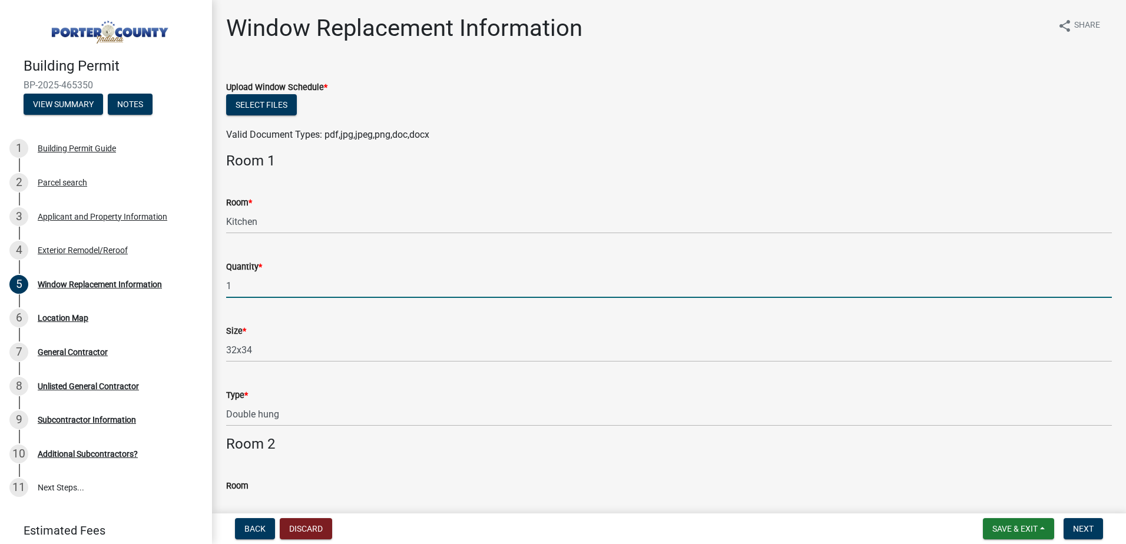
type input "1"
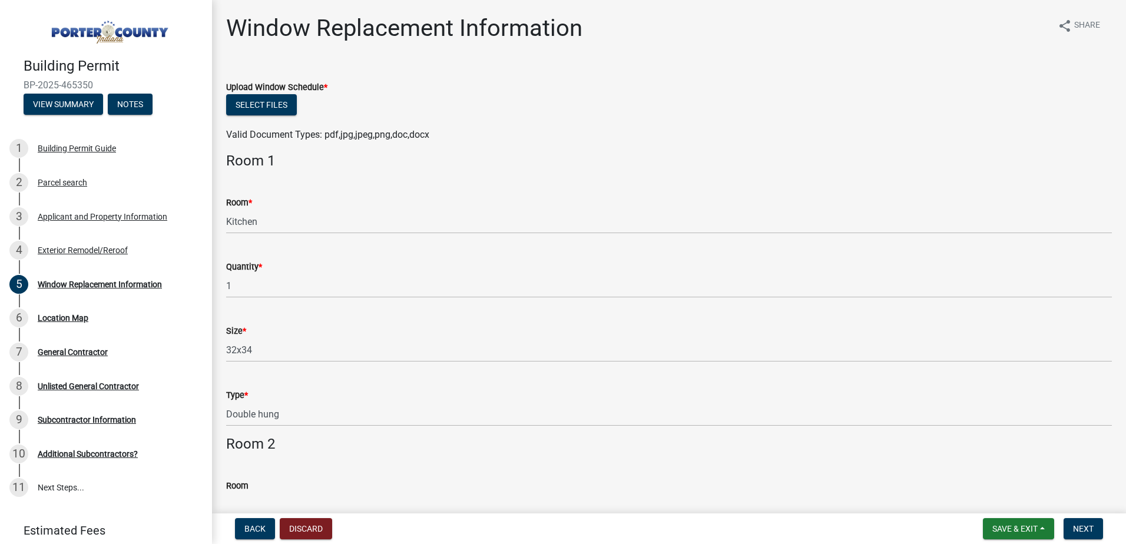
click at [458, 319] on div "Size * 32x34" at bounding box center [669, 334] width 886 height 55
click at [276, 108] on button "Select files" at bounding box center [261, 104] width 71 height 21
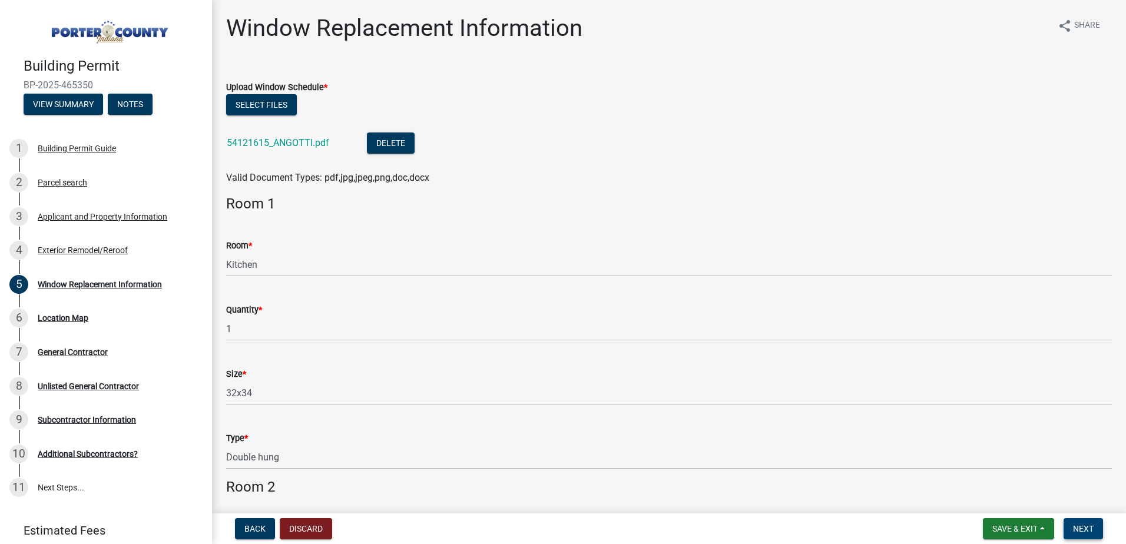
click at [1070, 523] on button "Next" at bounding box center [1083, 528] width 39 height 21
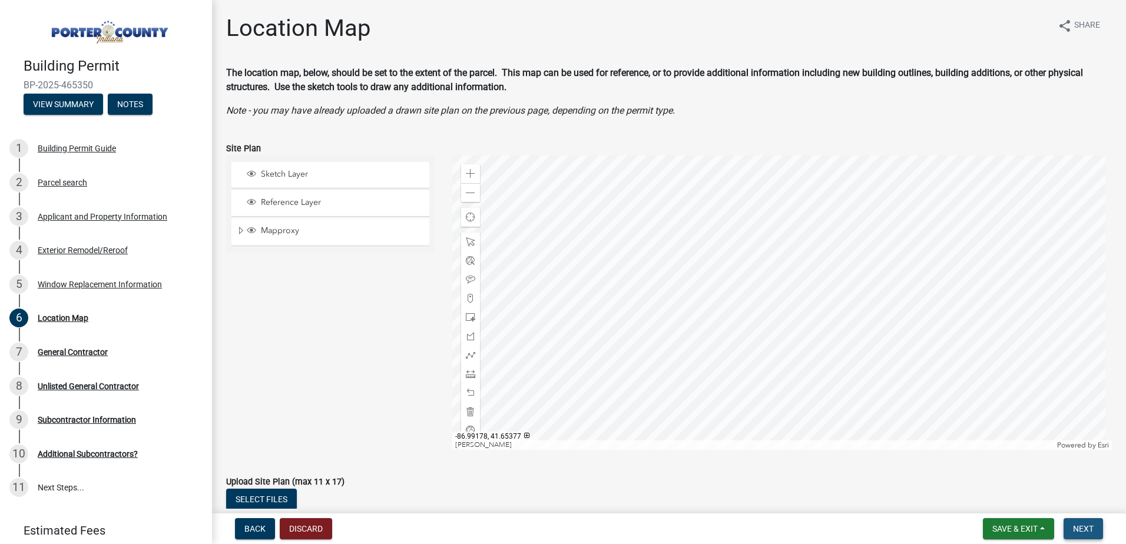
click at [1073, 528] on span "Next" at bounding box center [1083, 528] width 21 height 9
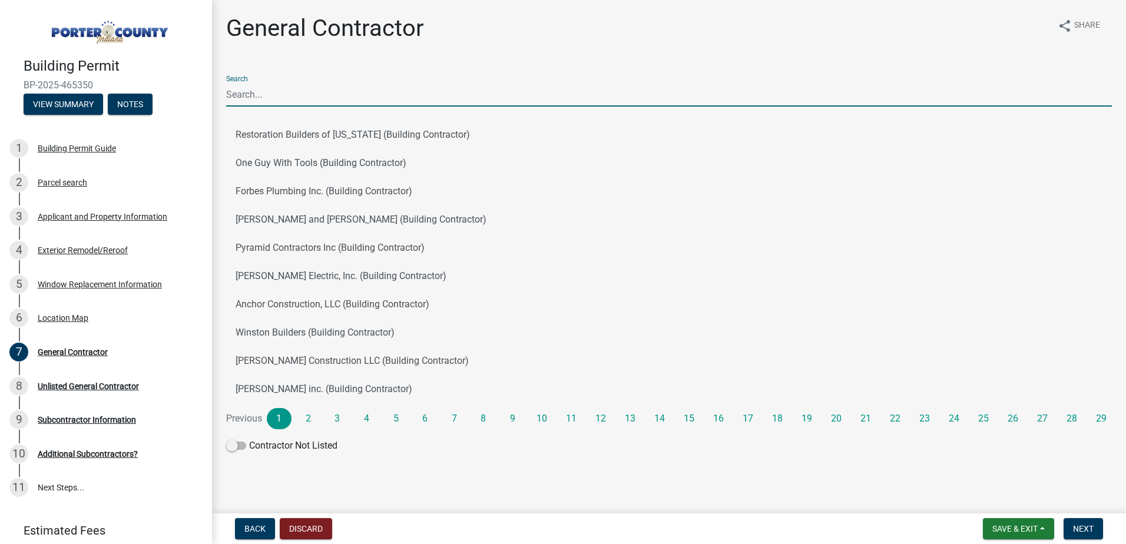
click at [343, 93] on input "Search" at bounding box center [669, 94] width 886 height 24
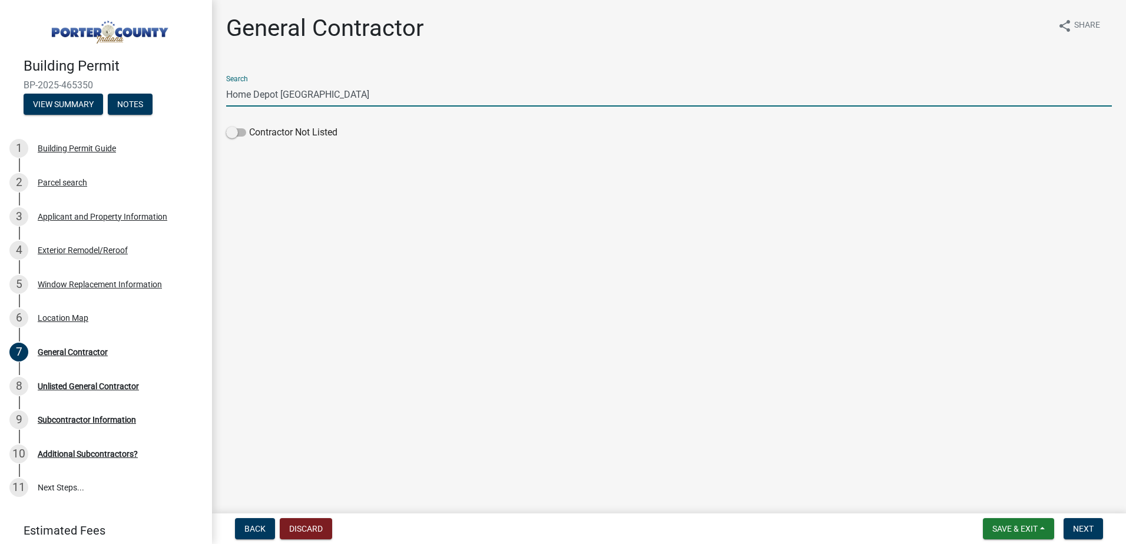
click at [316, 103] on input "Home Depot [GEOGRAPHIC_DATA]" at bounding box center [669, 94] width 886 height 24
type input "Home Depot"
click at [647, 320] on main "General Contractor share Share Search Home Depot Home Depot U.S.A., Inc. (Build…" at bounding box center [669, 254] width 914 height 509
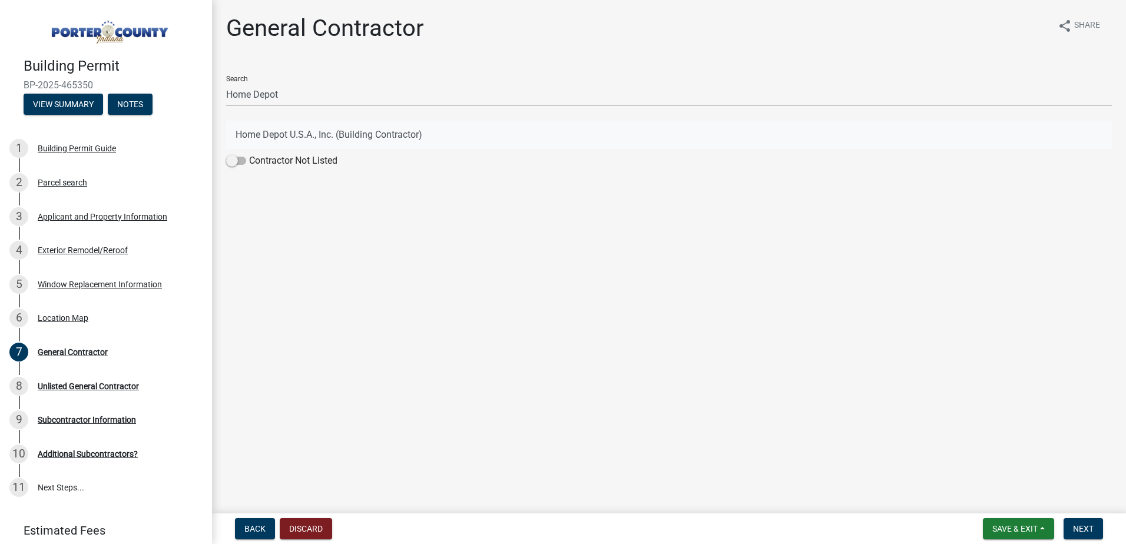
click at [358, 143] on button "Home Depot U.S.A., Inc. (Building Contractor)" at bounding box center [669, 135] width 886 height 28
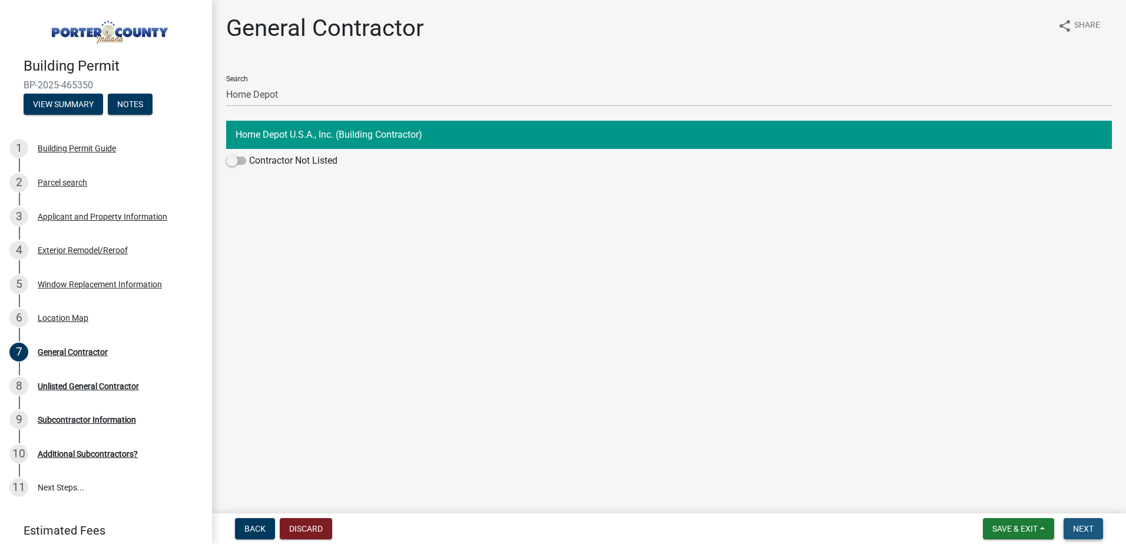
click at [1076, 531] on span "Next" at bounding box center [1083, 528] width 21 height 9
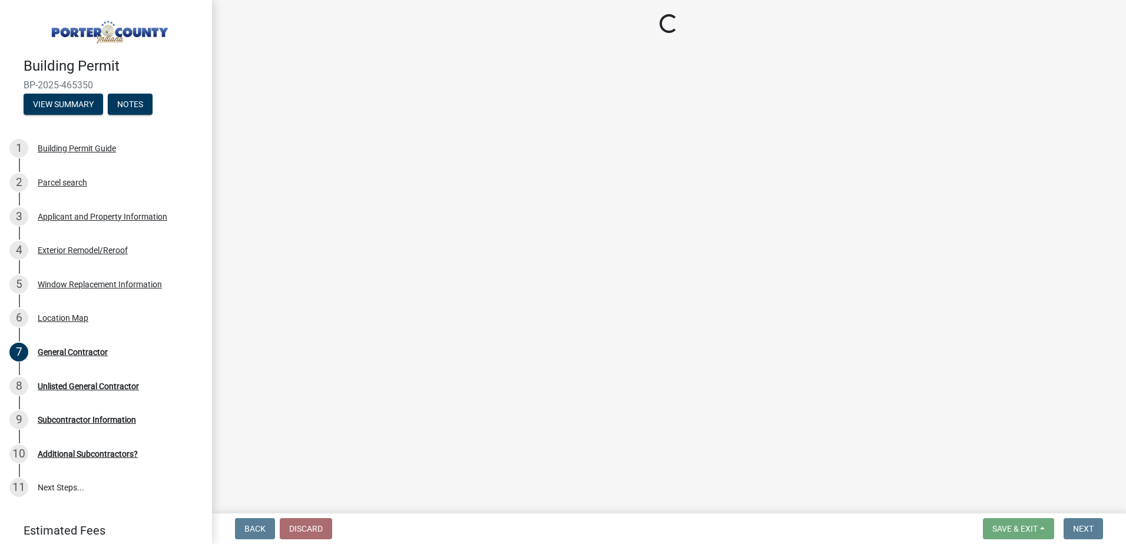
click at [695, 280] on main "Loading..." at bounding box center [669, 254] width 914 height 509
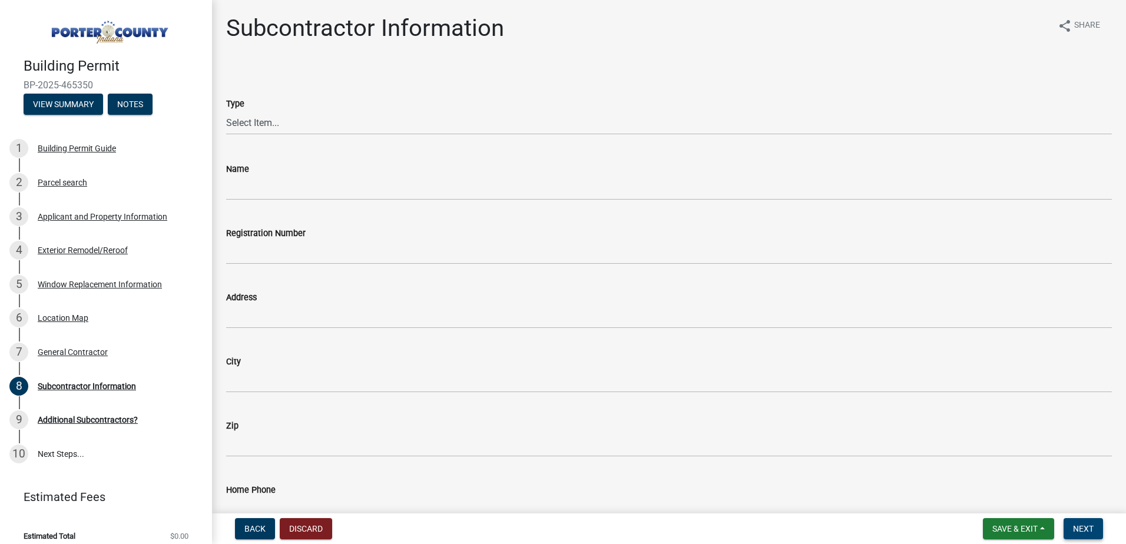
click at [1080, 521] on button "Next" at bounding box center [1083, 528] width 39 height 21
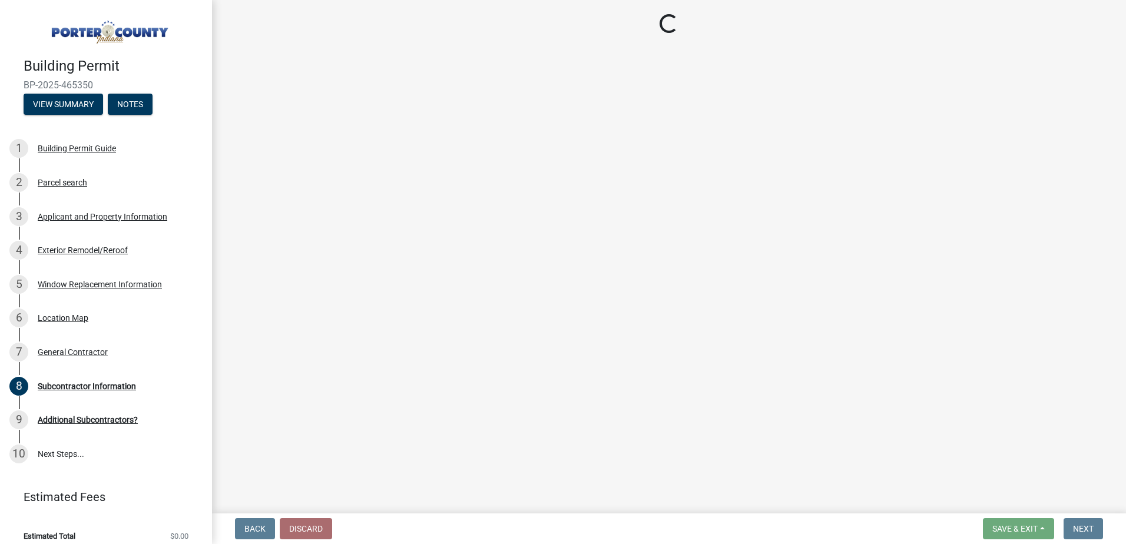
click at [733, 252] on main "Loading..." at bounding box center [669, 254] width 914 height 509
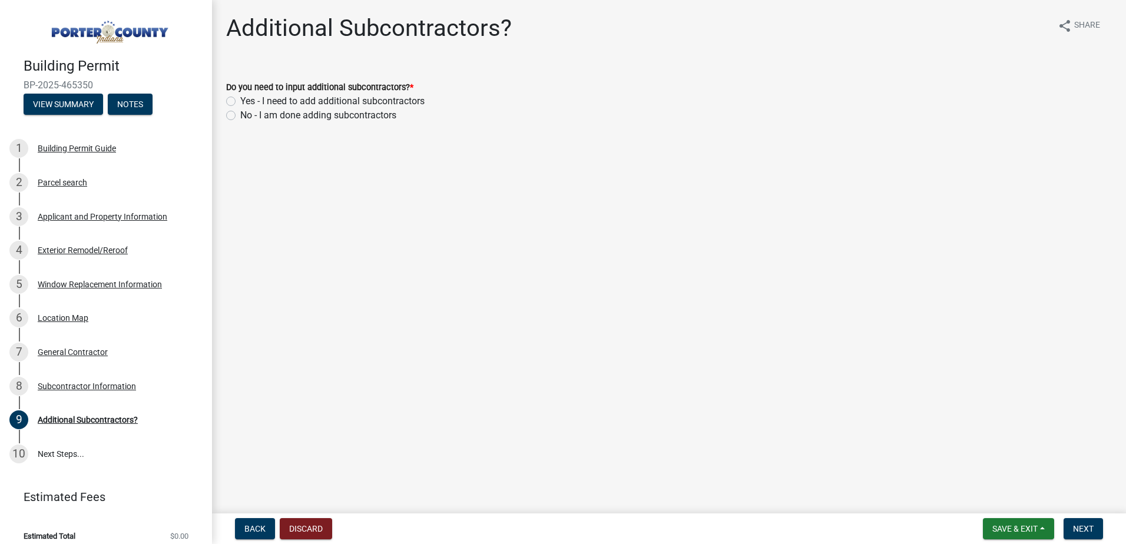
click at [353, 109] on label "No - I am done adding subcontractors" at bounding box center [318, 115] width 156 height 14
click at [248, 109] on input "No - I am done adding subcontractors" at bounding box center [244, 112] width 8 height 8
radio input "true"
click at [1078, 525] on span "Next" at bounding box center [1083, 528] width 21 height 9
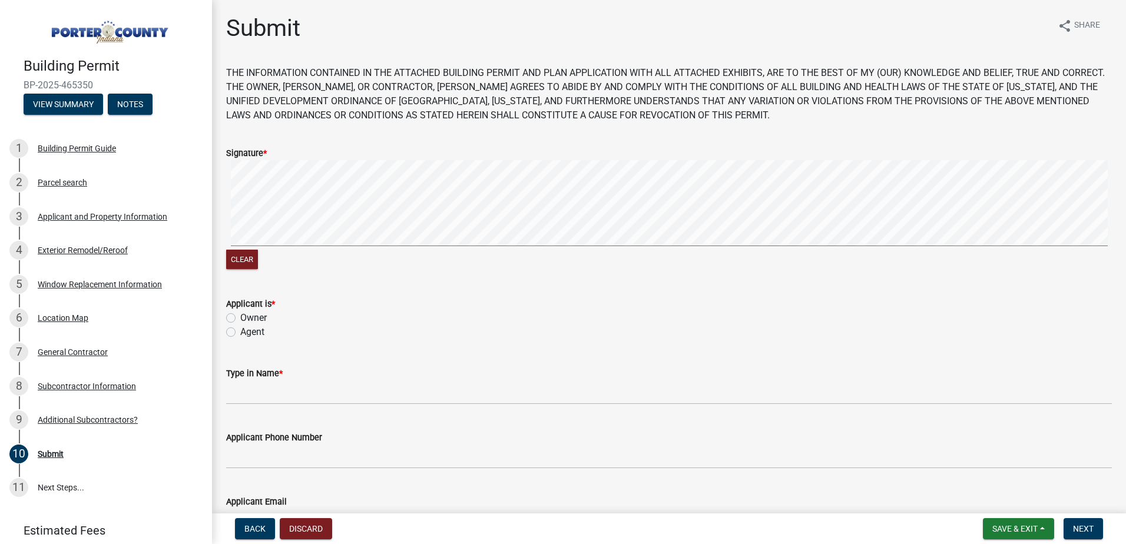
click at [454, 273] on wm-data-entity-input "Signature * Clear" at bounding box center [669, 207] width 886 height 151
click at [240, 330] on label "Agent" at bounding box center [252, 332] width 24 height 14
click at [240, 330] on input "Agent" at bounding box center [244, 329] width 8 height 8
radio input "true"
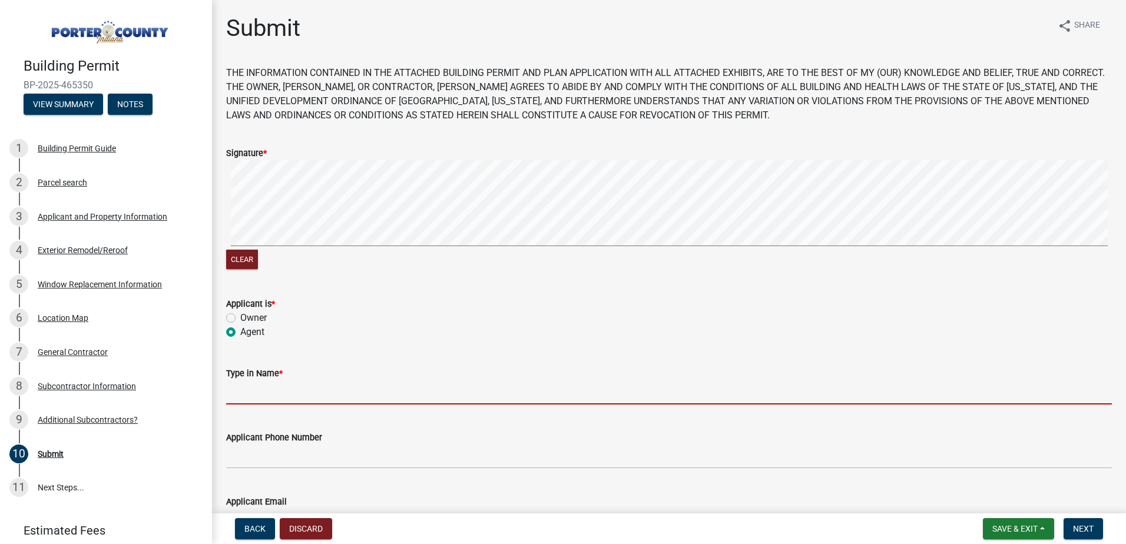
click at [270, 386] on input "Type in Name *" at bounding box center [669, 393] width 886 height 24
type input "[PERSON_NAME]"
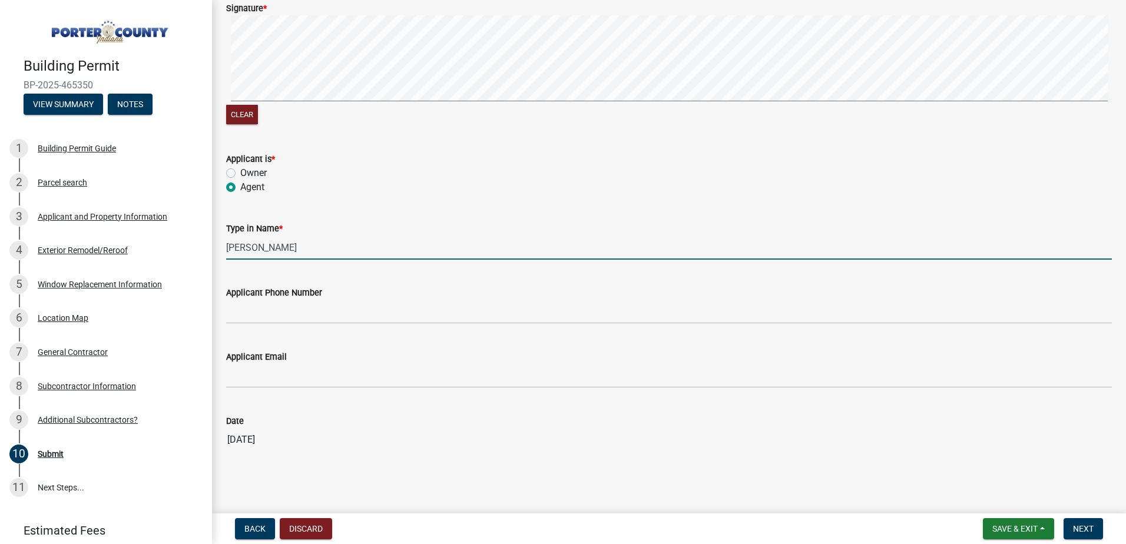
scroll to position [153, 0]
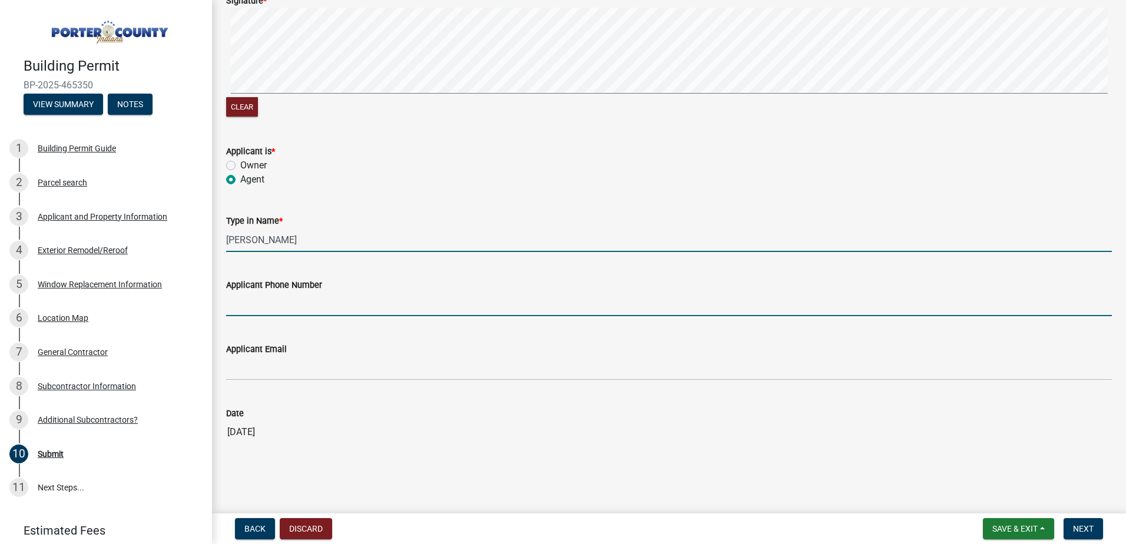
click at [345, 300] on input "Applicant Phone Number" at bounding box center [669, 304] width 886 height 24
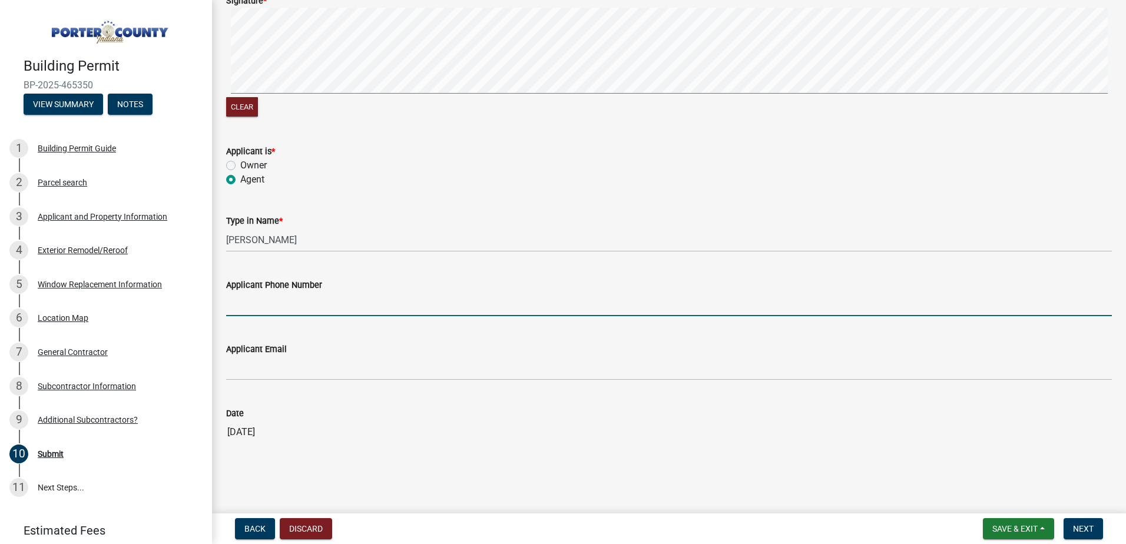
type input "[PHONE_NUMBER]"
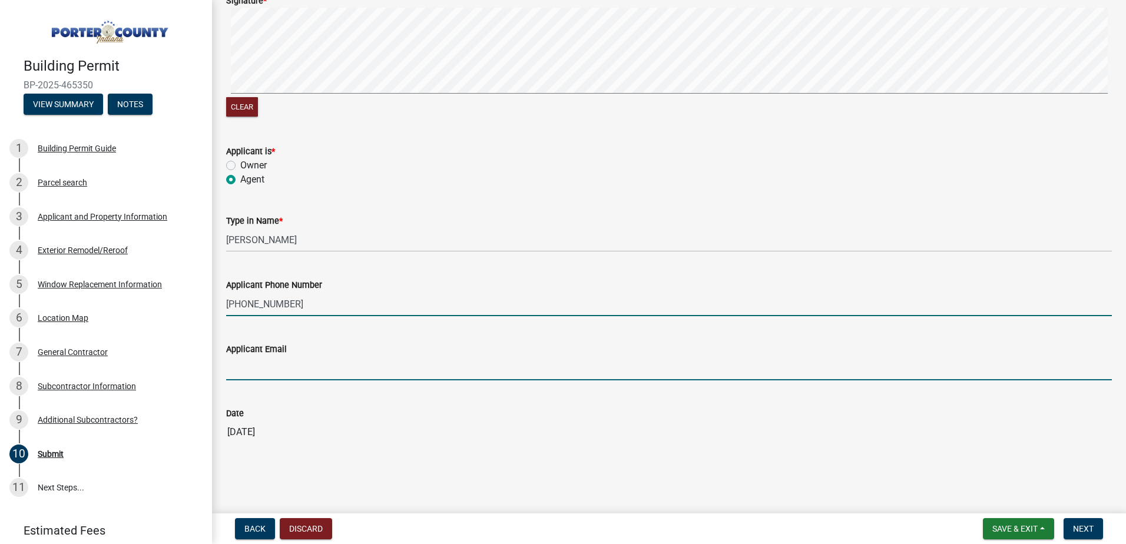
type input "[EMAIL_ADDRESS][DOMAIN_NAME]"
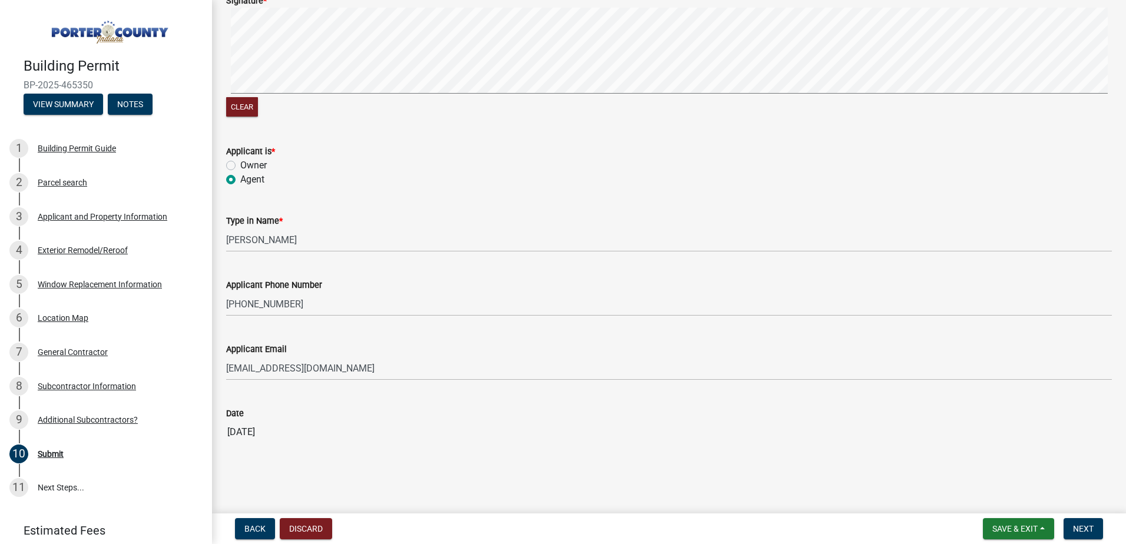
click at [366, 421] on input "[DATE]" at bounding box center [669, 433] width 886 height 24
click at [368, 403] on div "Date [DATE]" at bounding box center [669, 417] width 886 height 54
click at [1078, 527] on span "Next" at bounding box center [1083, 528] width 21 height 9
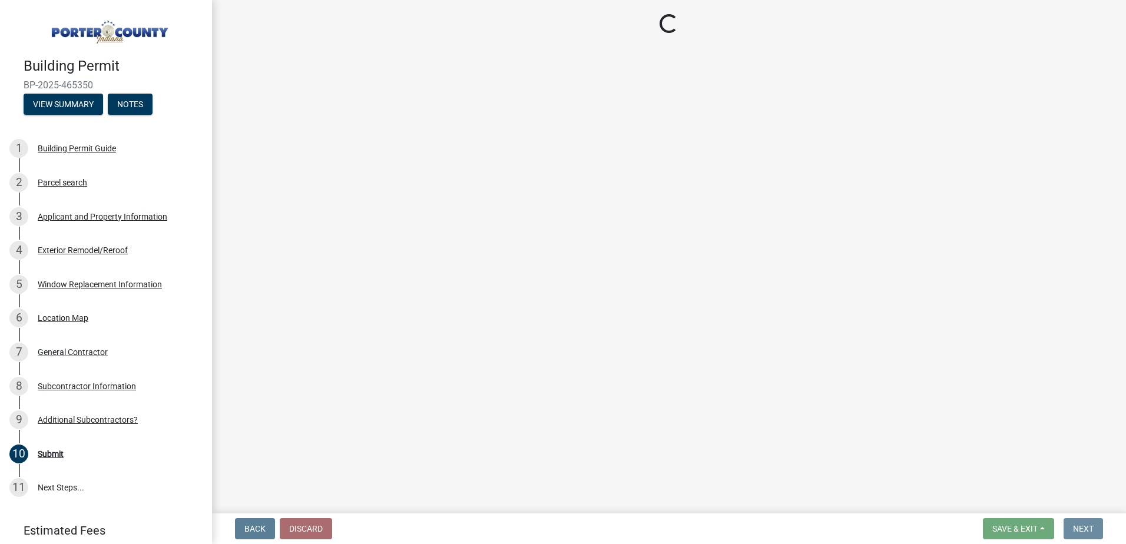
scroll to position [0, 0]
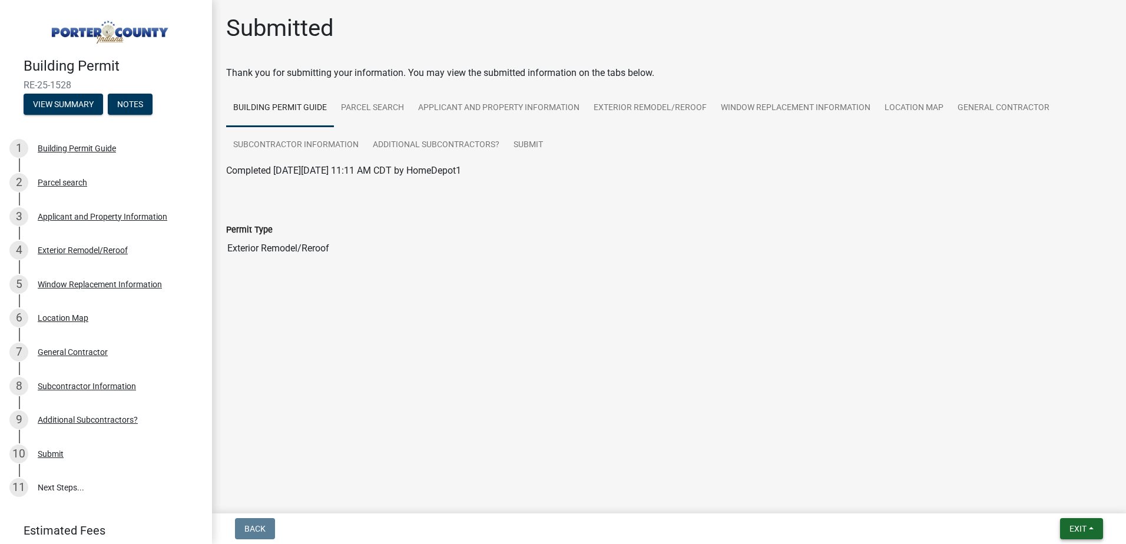
click at [1082, 528] on span "Exit" at bounding box center [1078, 528] width 17 height 9
click at [1053, 498] on button "Save & Exit" at bounding box center [1056, 498] width 94 height 28
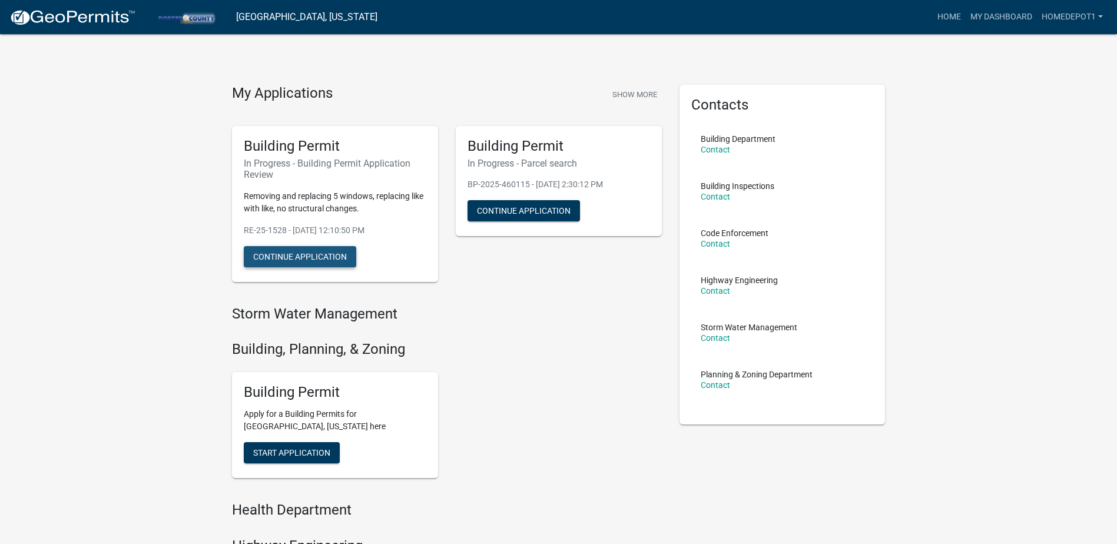
click at [312, 256] on button "Continue Application" at bounding box center [300, 256] width 113 height 21
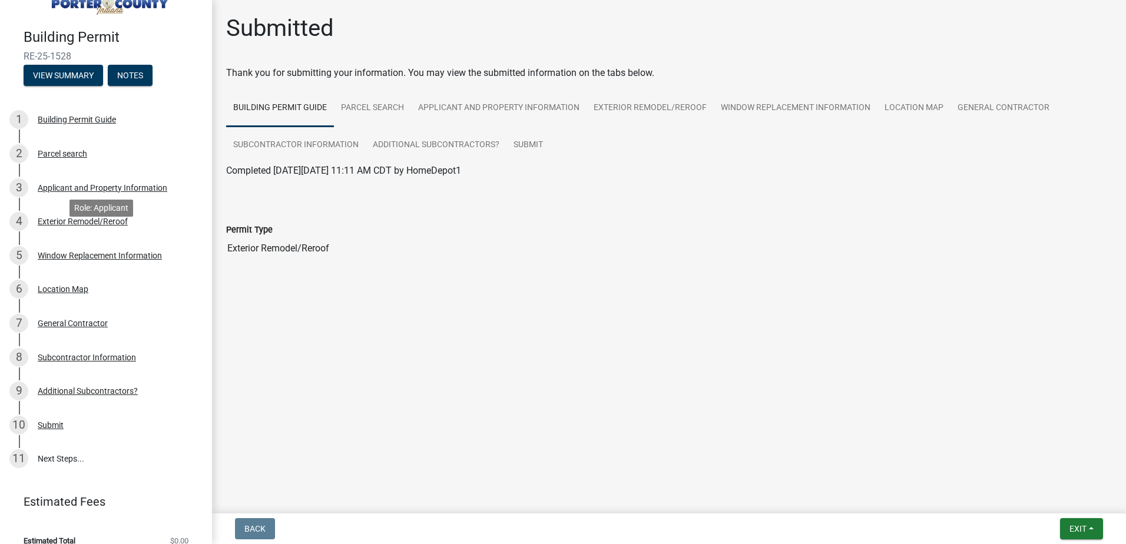
scroll to position [42, 0]
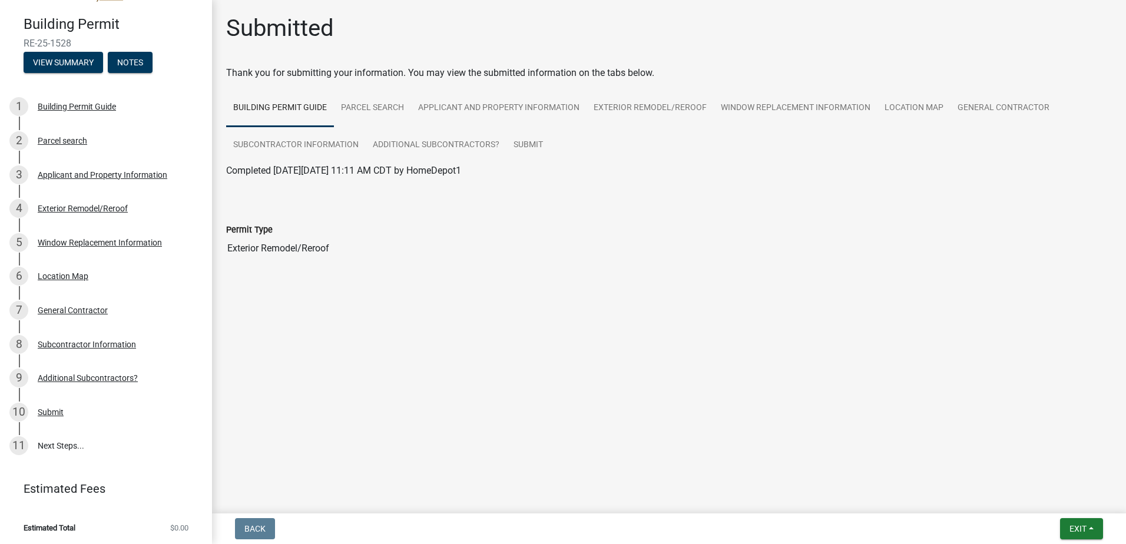
click at [44, 409] on div "Submit" at bounding box center [51, 412] width 26 height 8
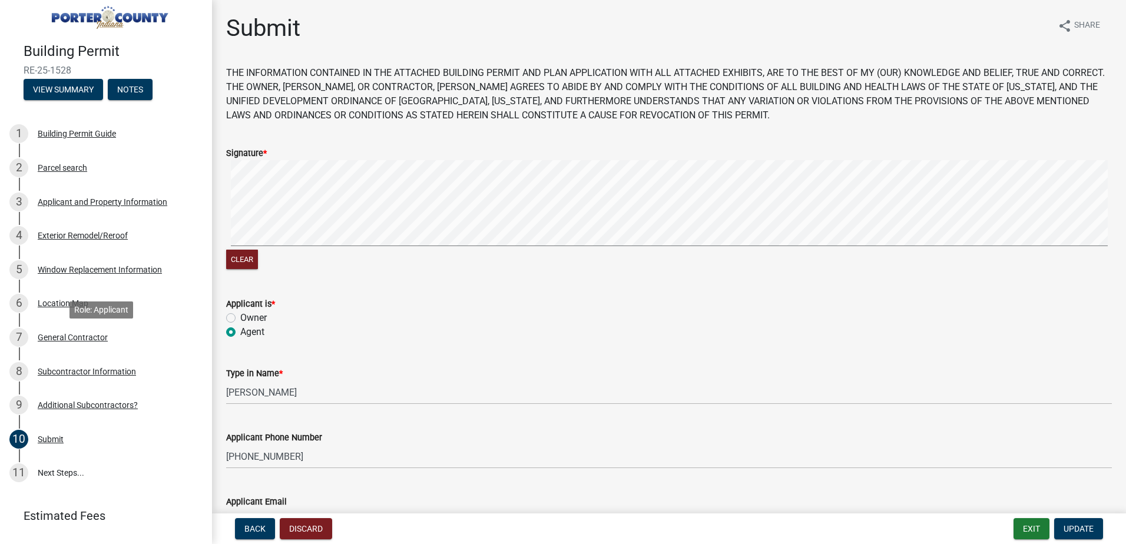
scroll to position [0, 0]
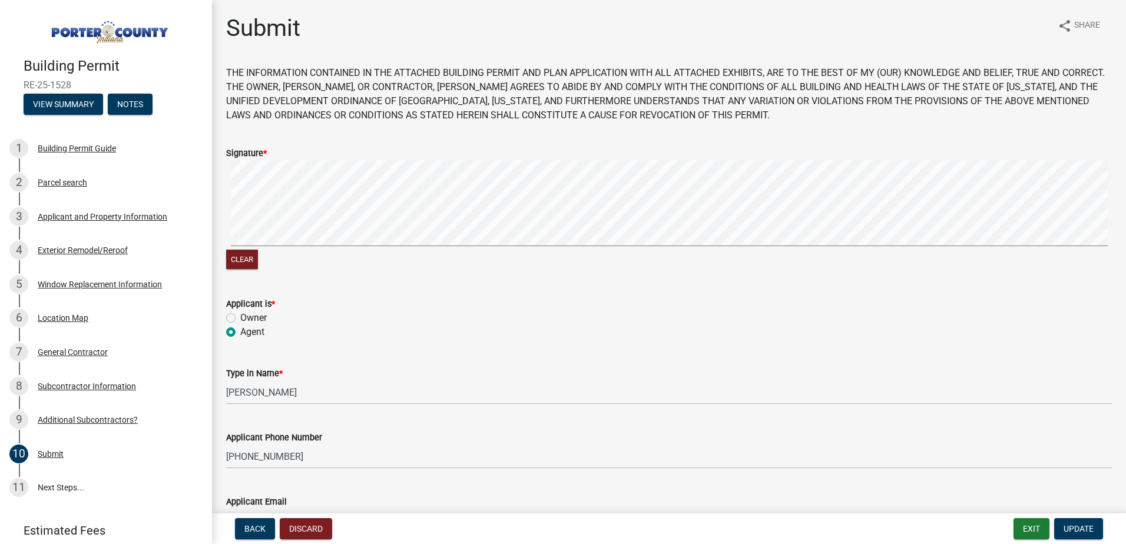
drag, startPoint x: 19, startPoint y: 78, endPoint x: 85, endPoint y: 82, distance: 66.1
click at [85, 82] on div "Building Permit RE-25-1528 View Summary Notes" at bounding box center [105, 83] width 193 height 70
copy span "RE-25-1528"
